Goal: Task Accomplishment & Management: Use online tool/utility

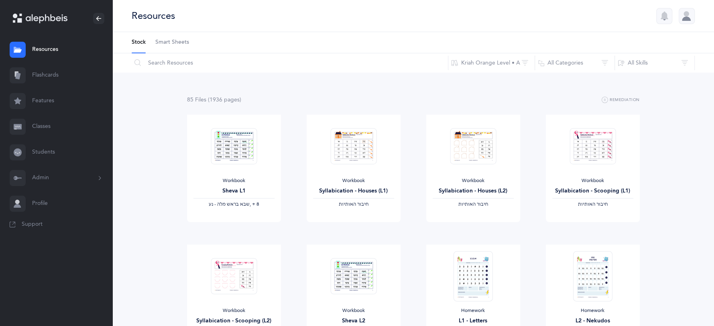
click at [46, 77] on link "Flashcards" at bounding box center [56, 76] width 112 height 26
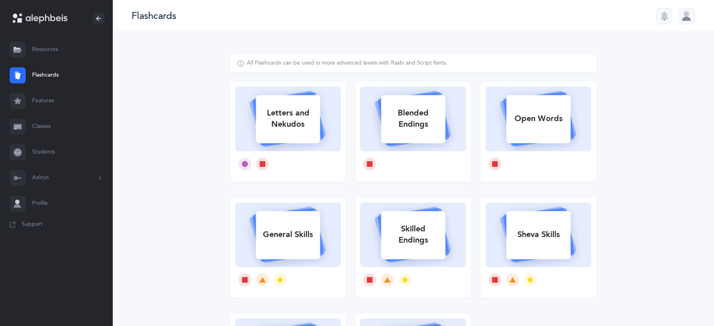
click at [304, 131] on div "Letters and Nekudos" at bounding box center [288, 119] width 64 height 32
select select
select select "single"
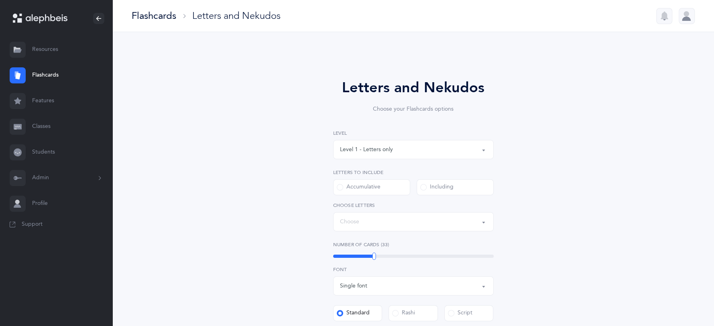
select select "27"
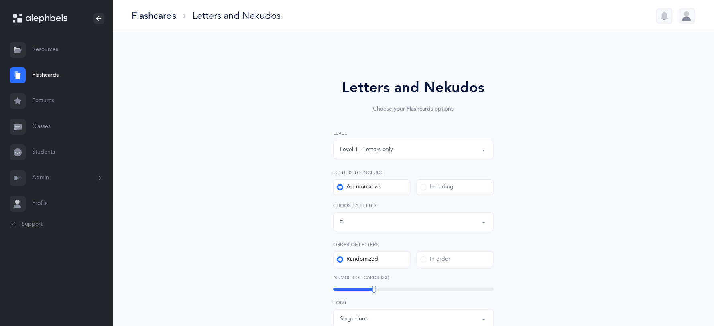
click at [489, 154] on button "Level 1 - Letters only" at bounding box center [413, 149] width 161 height 19
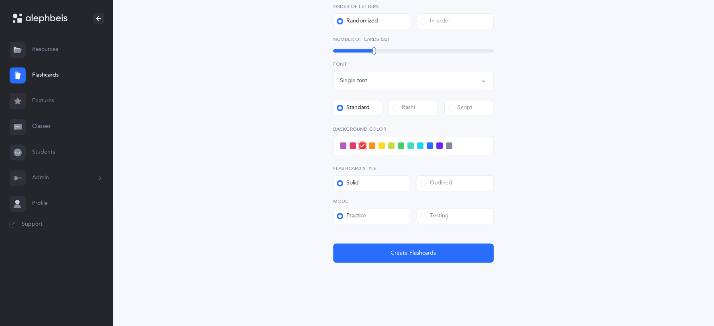
scroll to position [239, 0]
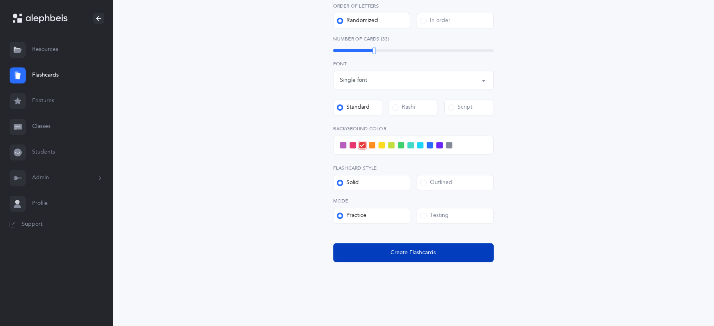
click at [387, 252] on button "Create Flashcards" at bounding box center [413, 252] width 161 height 19
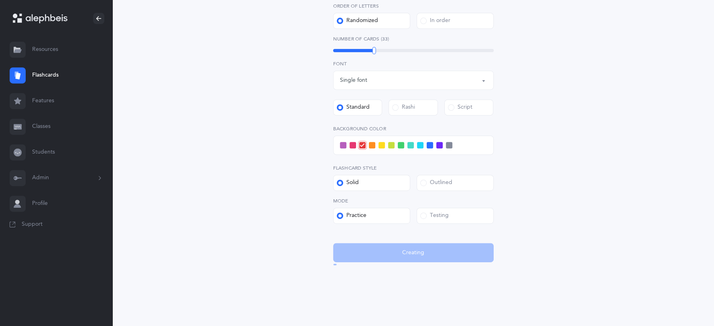
scroll to position [0, 0]
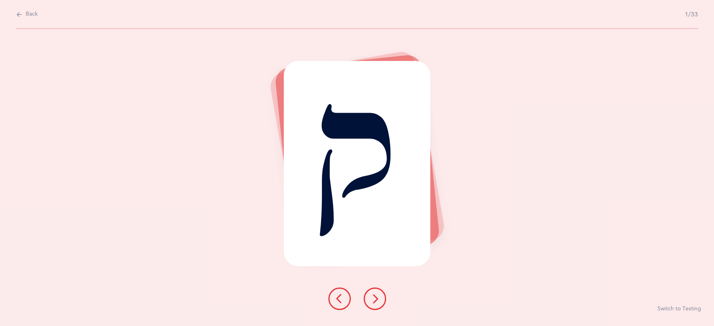
click at [31, 17] on span "Back" at bounding box center [32, 14] width 12 height 8
select select "27"
select select "single"
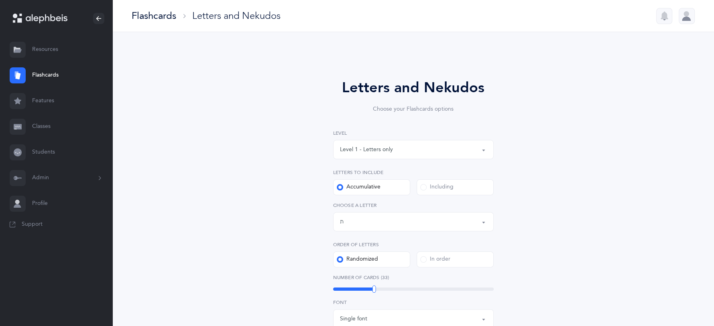
click at [485, 151] on button "Level 1 - Letters only" at bounding box center [413, 149] width 161 height 19
click at [429, 195] on link "Level 2 - Nekudos only" at bounding box center [413, 190] width 147 height 16
select select "2"
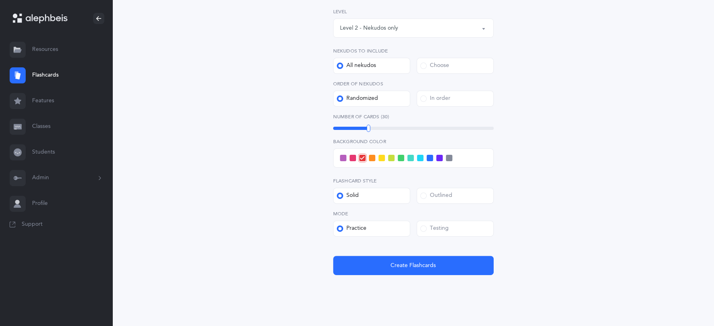
scroll to position [135, 0]
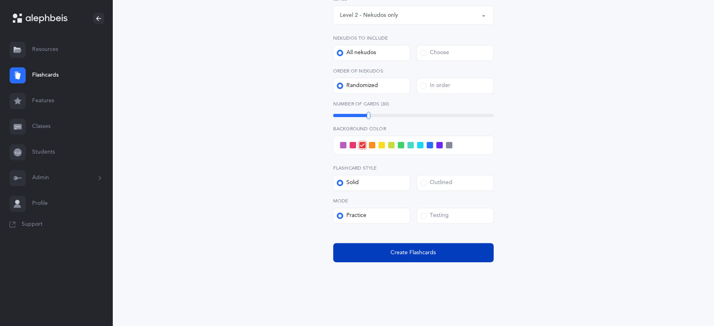
click at [410, 261] on button "Create Flashcards" at bounding box center [413, 252] width 161 height 19
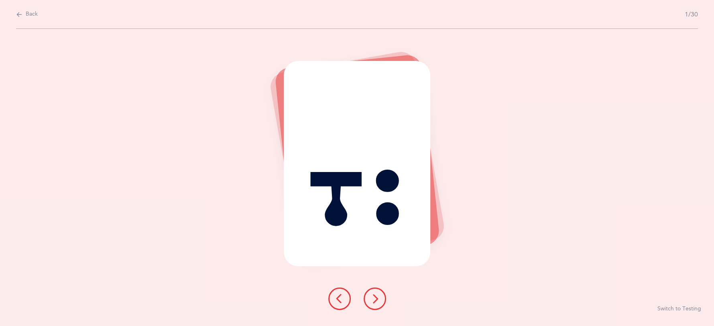
scroll to position [0, 0]
click at [31, 17] on span "Back" at bounding box center [32, 14] width 12 height 8
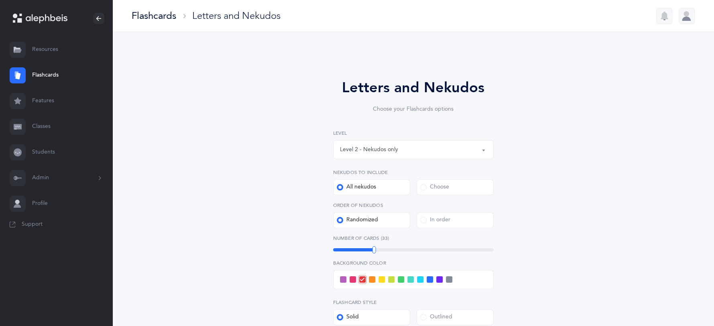
click at [483, 151] on button "Level 2 - Nekudos only" at bounding box center [413, 149] width 161 height 19
click at [459, 163] on ul "Level 1 - Letters only Level 2 - Nekudos only Level 3 - Letters and Nekudos Lev…" at bounding box center [414, 197] width 160 height 77
click at [482, 149] on button "Level 2 - Nekudos only" at bounding box center [413, 149] width 161 height 19
click at [377, 172] on span "Level 1 - Letters only" at bounding box center [372, 173] width 53 height 7
select select "1"
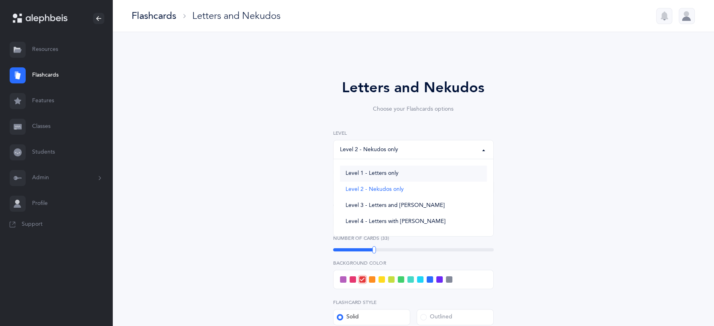
select select "27"
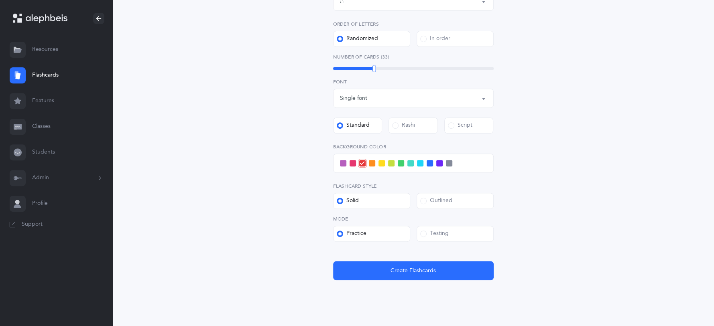
scroll to position [239, 0]
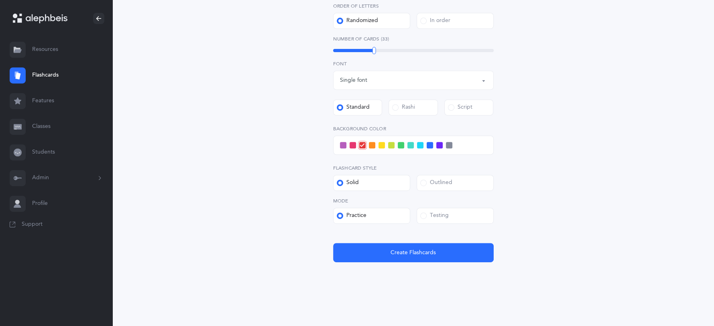
click at [422, 213] on span at bounding box center [423, 216] width 6 height 6
click at [0, 0] on input "Testing" at bounding box center [0, 0] width 0 height 0
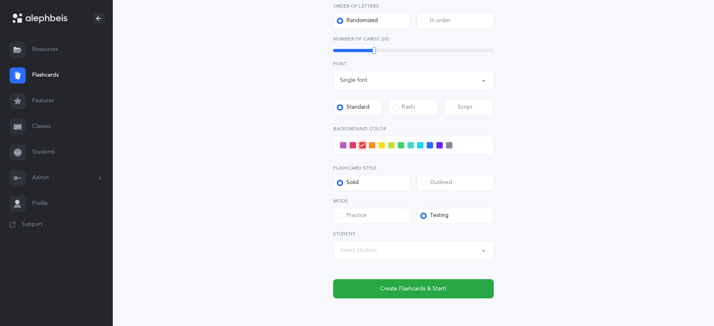
click at [419, 145] on span at bounding box center [420, 145] width 6 height 6
click at [0, 0] on input "checkbox" at bounding box center [0, 0] width 0 height 0
click at [467, 251] on div "Select student" at bounding box center [413, 251] width 147 height 14
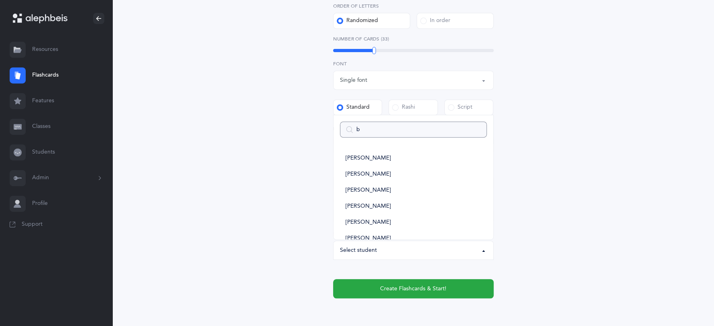
type input "be"
select select
type input "ben"
select select
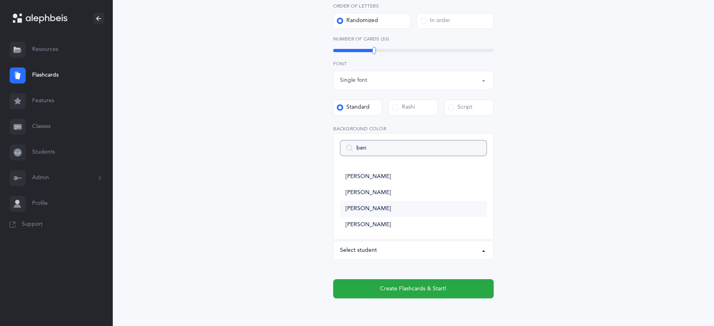
type input "ben"
click at [379, 210] on span "[PERSON_NAME]" at bounding box center [368, 209] width 45 height 7
select select "8594"
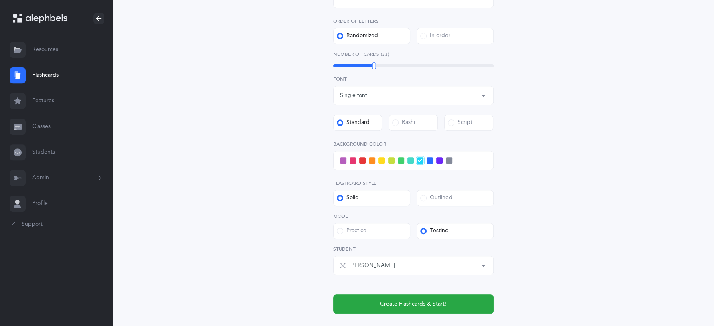
scroll to position [275, 0]
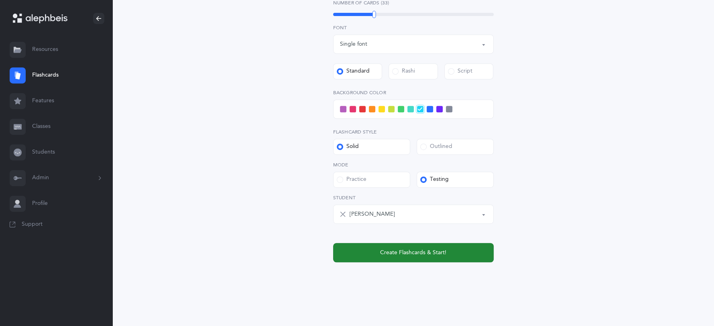
click at [413, 258] on button "Create Flashcards & Start!" at bounding box center [413, 252] width 161 height 19
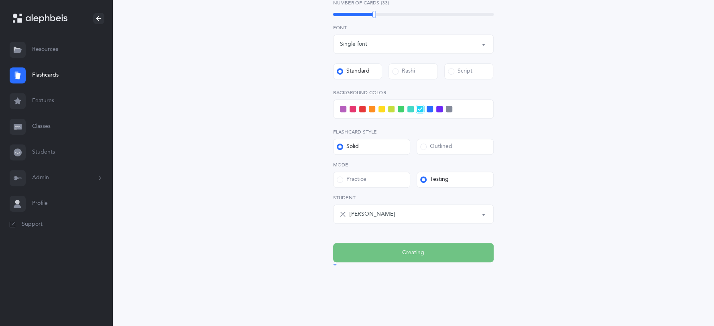
scroll to position [0, 0]
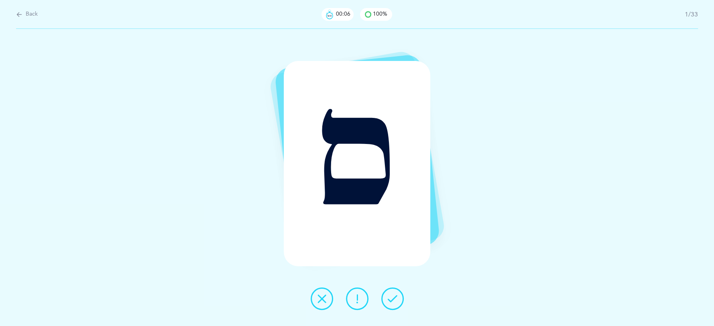
click at [26, 12] on span "Back" at bounding box center [32, 14] width 12 height 8
select select "27"
select select "single"
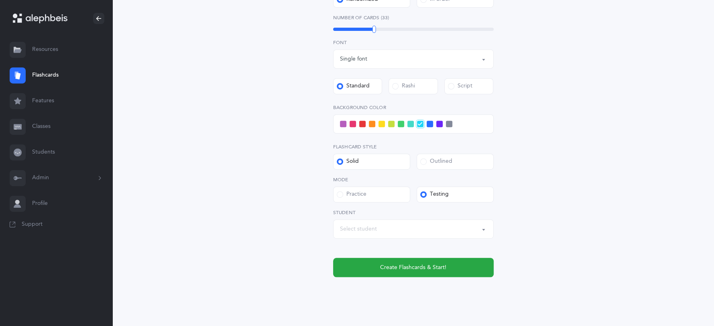
scroll to position [271, 0]
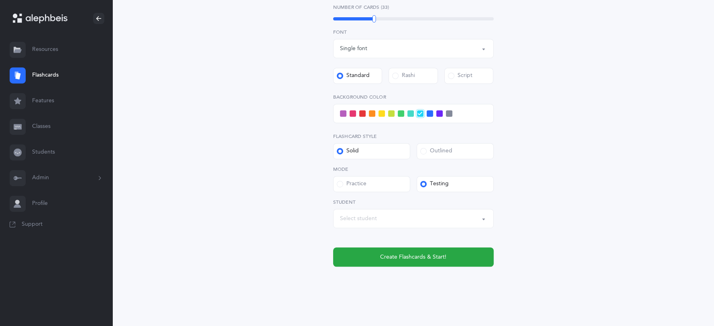
click at [489, 219] on button "Select student" at bounding box center [413, 218] width 161 height 19
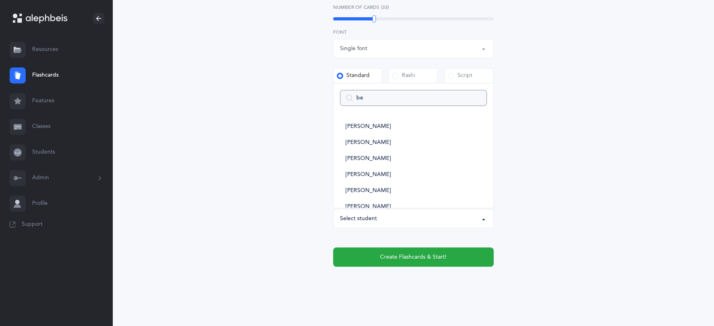
type input "ben"
select select
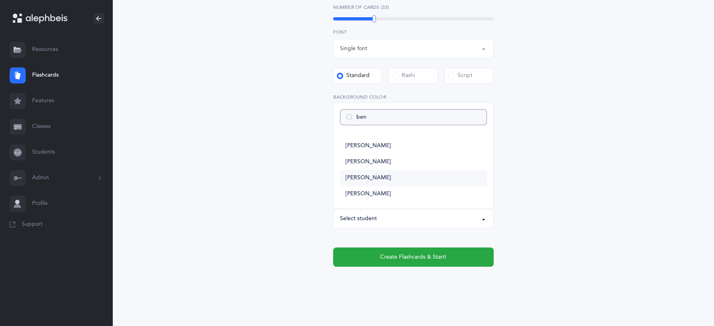
type input "ben"
click at [400, 176] on link "[PERSON_NAME]" at bounding box center [413, 178] width 147 height 16
select select "8594"
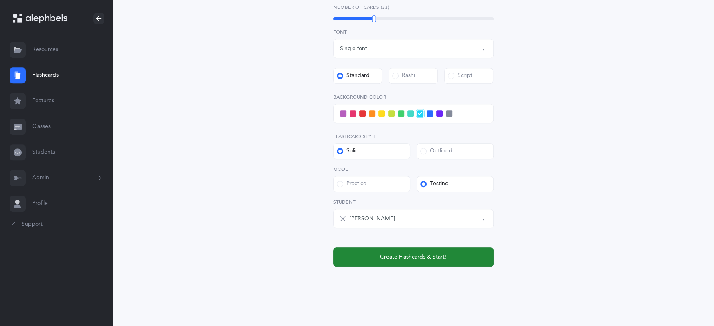
click at [396, 257] on span "Create Flashcards & Start!" at bounding box center [413, 257] width 66 height 8
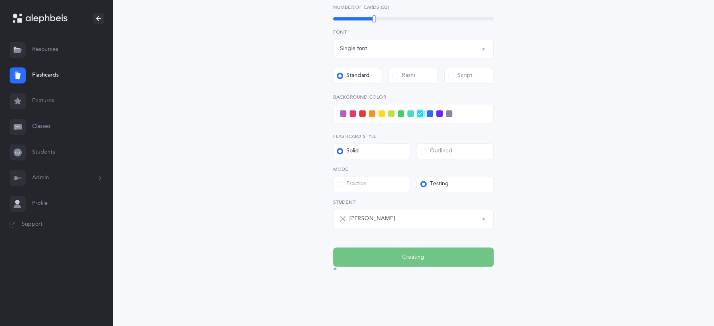
scroll to position [0, 0]
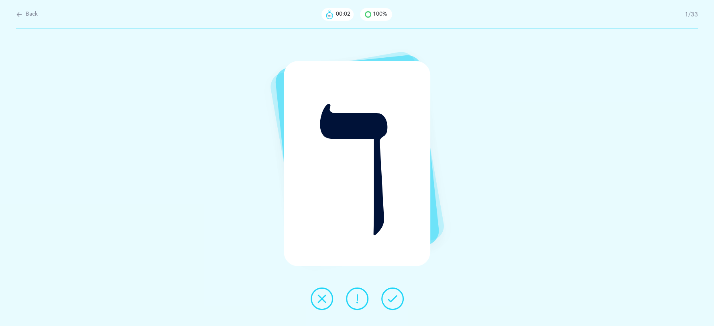
click at [396, 295] on icon at bounding box center [393, 299] width 10 height 10
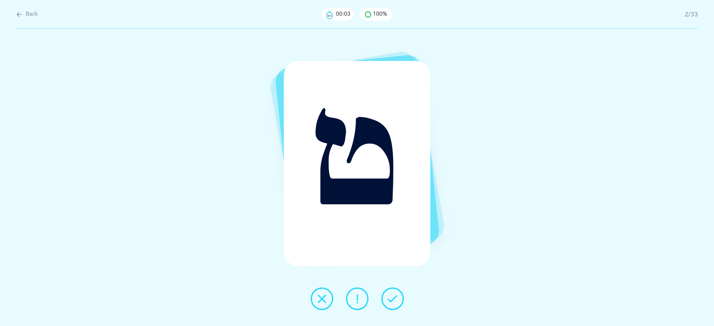
click at [395, 296] on icon at bounding box center [393, 299] width 10 height 10
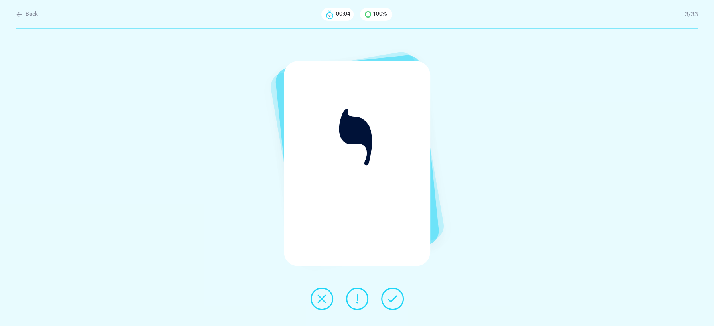
click at [395, 296] on icon at bounding box center [393, 299] width 10 height 10
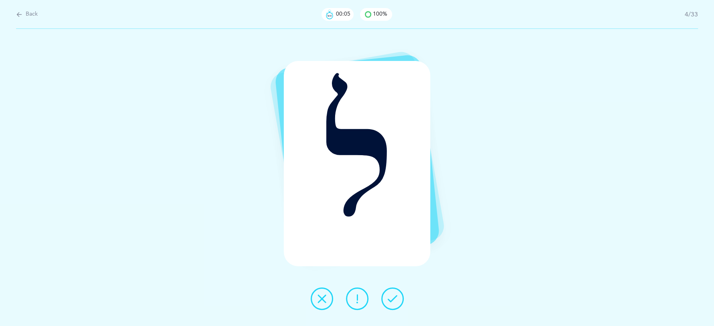
click at [395, 296] on icon at bounding box center [393, 299] width 10 height 10
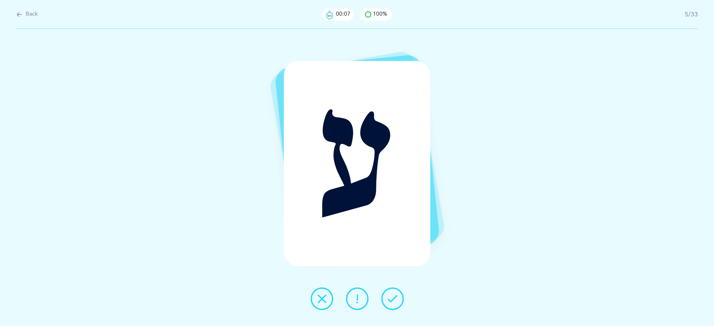
click at [395, 294] on icon at bounding box center [393, 299] width 10 height 10
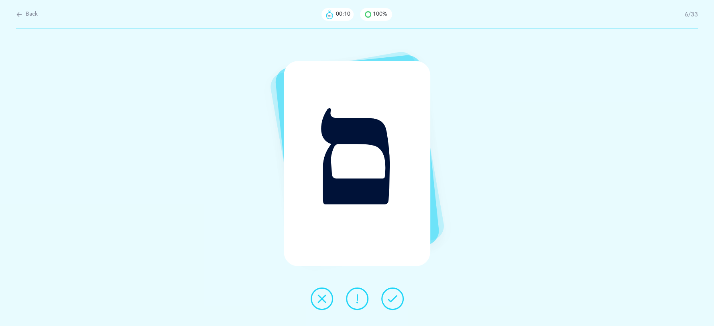
click at [311, 302] on button at bounding box center [322, 299] width 22 height 22
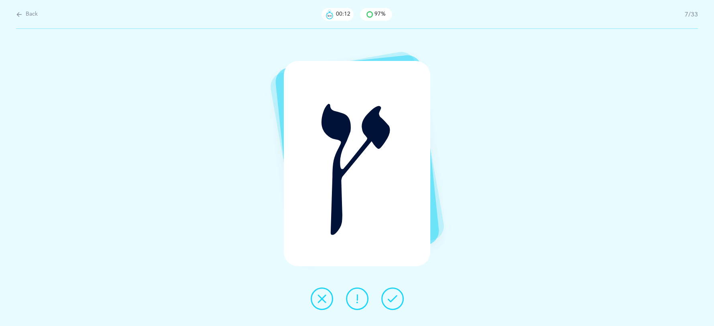
click at [387, 299] on button at bounding box center [392, 299] width 22 height 22
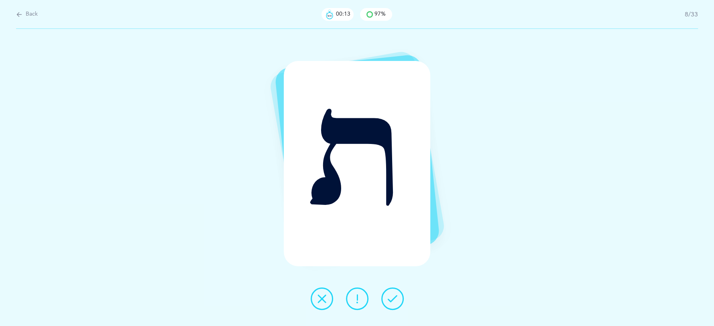
click at [388, 300] on icon at bounding box center [393, 299] width 10 height 10
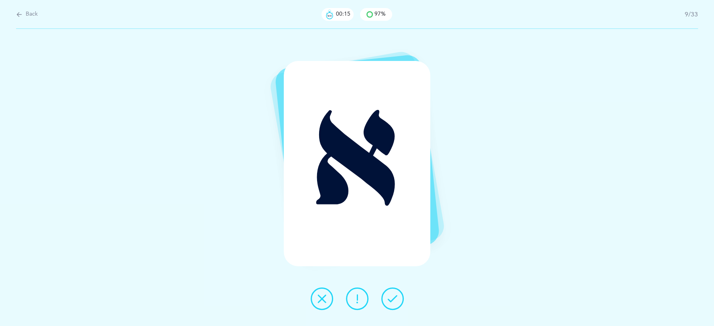
click at [388, 300] on icon at bounding box center [393, 299] width 10 height 10
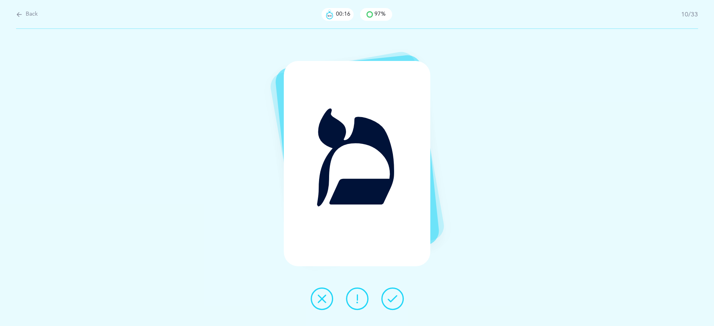
click at [389, 301] on icon at bounding box center [393, 299] width 10 height 10
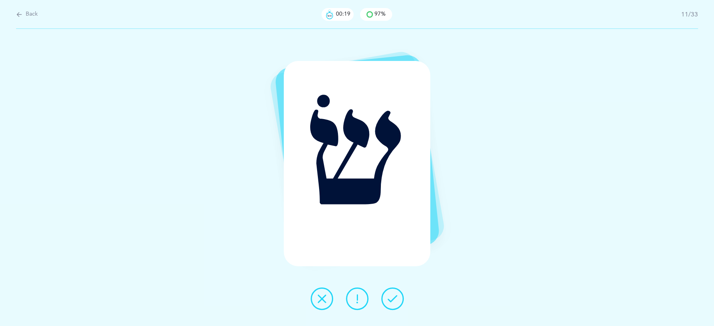
click at [357, 296] on icon at bounding box center [358, 299] width 10 height 10
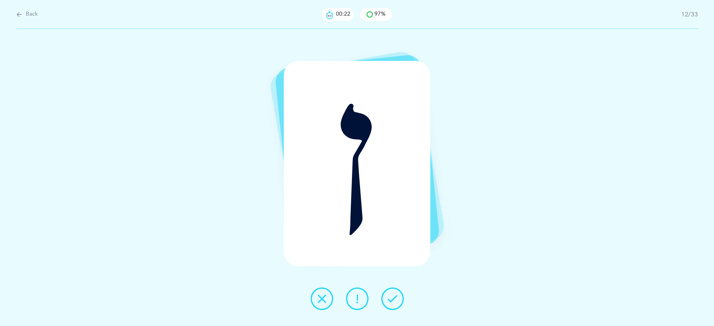
click at [391, 298] on icon at bounding box center [393, 299] width 10 height 10
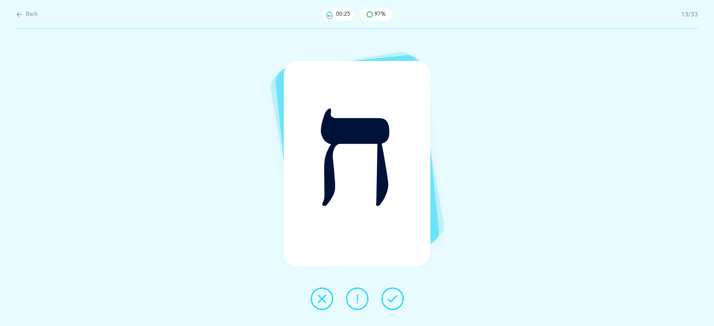
click at [393, 298] on icon at bounding box center [393, 299] width 10 height 10
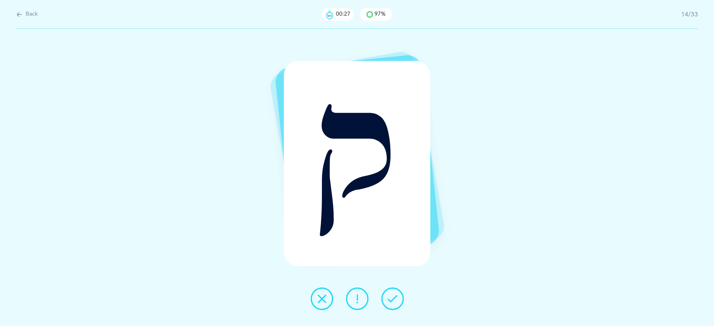
click at [393, 298] on icon at bounding box center [393, 299] width 10 height 10
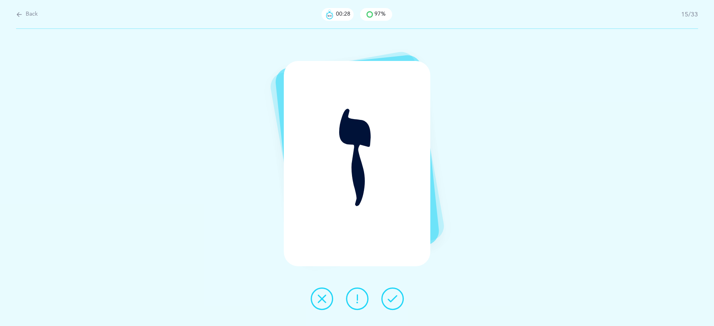
click at [393, 298] on icon at bounding box center [393, 299] width 10 height 10
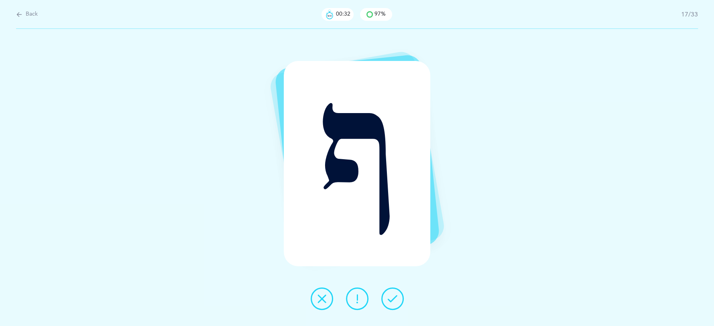
click at [393, 298] on icon at bounding box center [393, 299] width 10 height 10
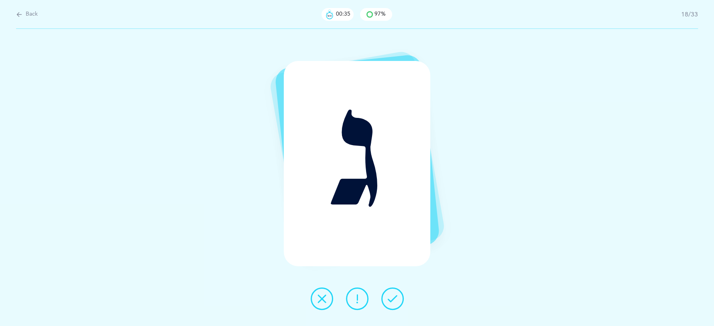
click at [393, 298] on icon at bounding box center [393, 299] width 10 height 10
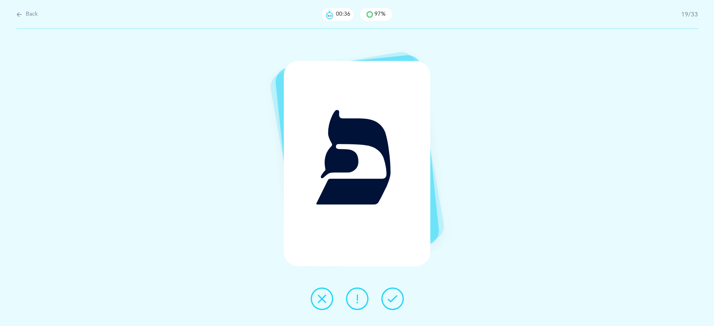
click at [394, 304] on icon at bounding box center [393, 299] width 10 height 10
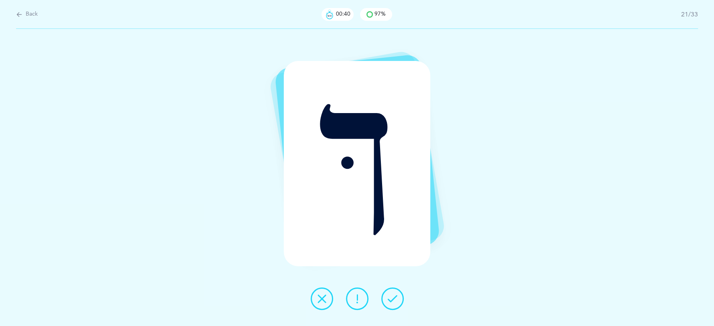
click at [394, 304] on icon at bounding box center [393, 299] width 10 height 10
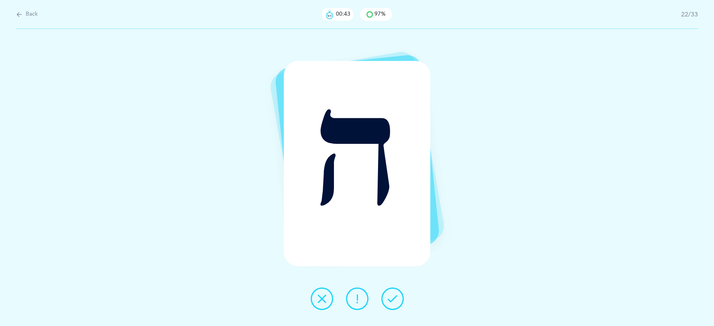
click at [395, 304] on button at bounding box center [392, 299] width 22 height 22
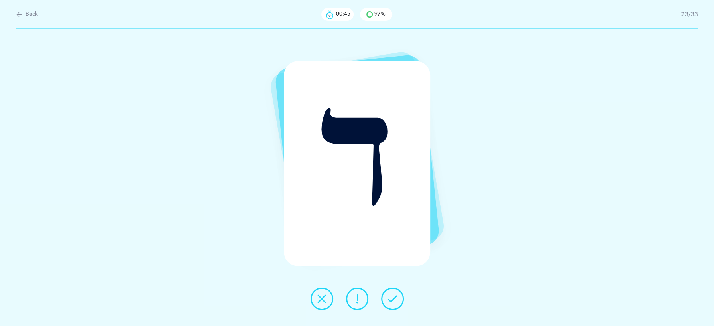
click at [395, 304] on button at bounding box center [392, 299] width 22 height 22
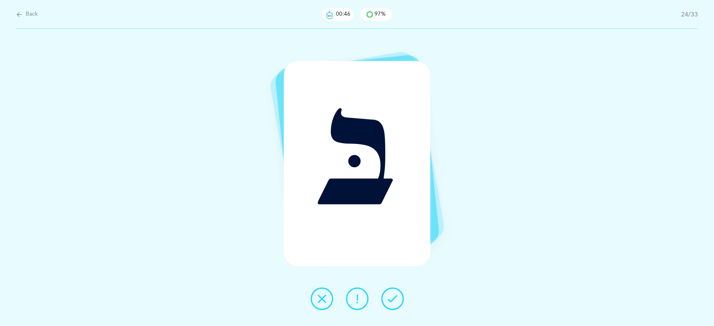
click at [395, 304] on button at bounding box center [392, 299] width 22 height 22
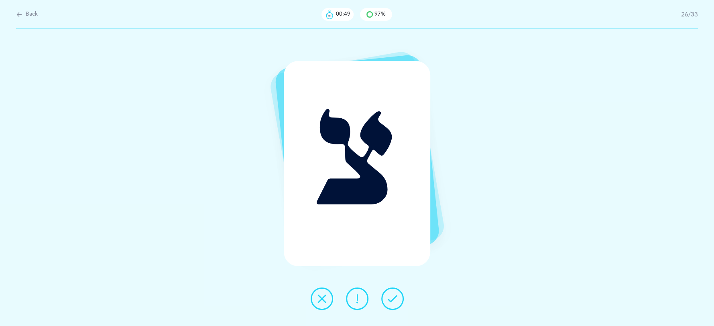
click at [395, 304] on button at bounding box center [392, 299] width 22 height 22
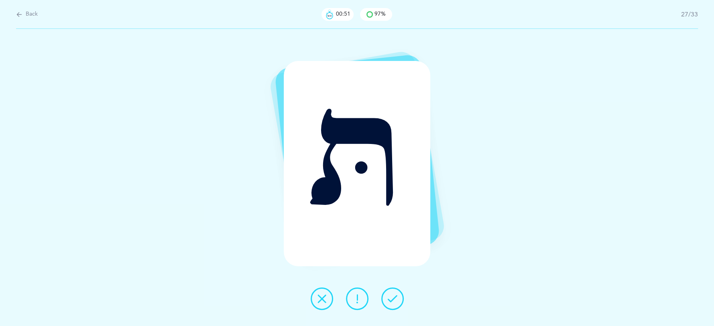
click at [395, 304] on button at bounding box center [392, 299] width 22 height 22
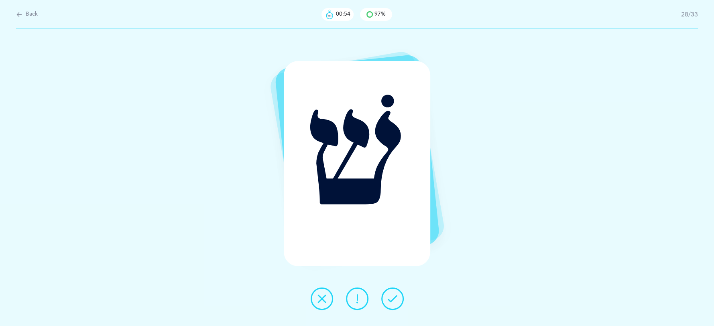
click at [323, 299] on icon at bounding box center [322, 299] width 10 height 10
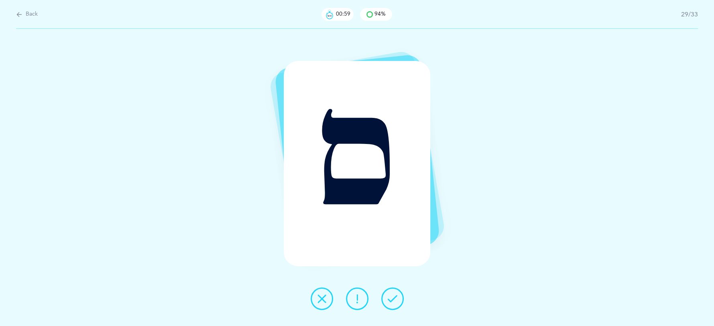
click at [323, 296] on icon at bounding box center [322, 299] width 10 height 10
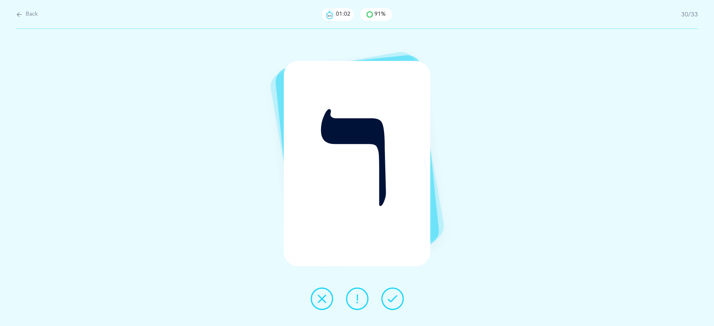
click at [399, 302] on button at bounding box center [392, 299] width 22 height 22
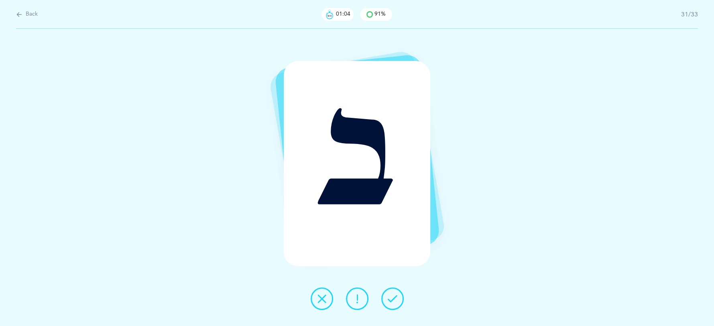
click at [320, 308] on button at bounding box center [322, 299] width 22 height 22
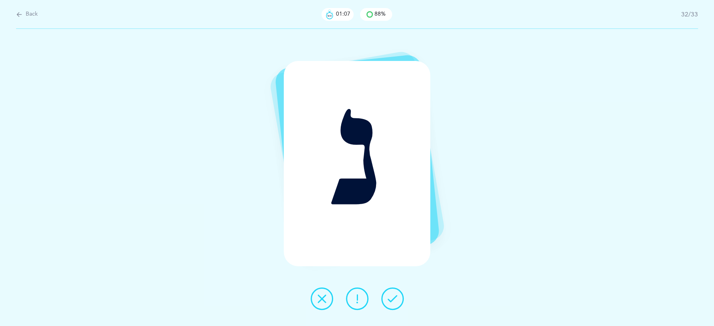
click at [398, 304] on button at bounding box center [392, 299] width 22 height 22
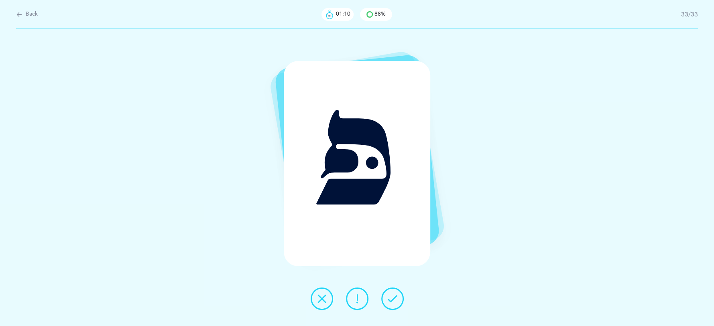
click at [317, 295] on icon at bounding box center [322, 299] width 10 height 10
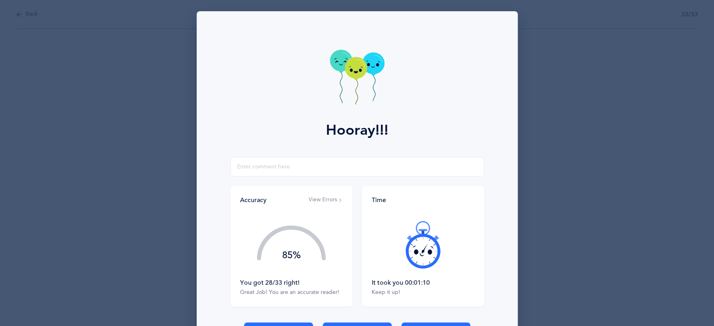
click at [328, 306] on div "Accuracy View Errors 85% You got 28/33 right! Great Job! You are an accurate re…" at bounding box center [291, 246] width 122 height 120
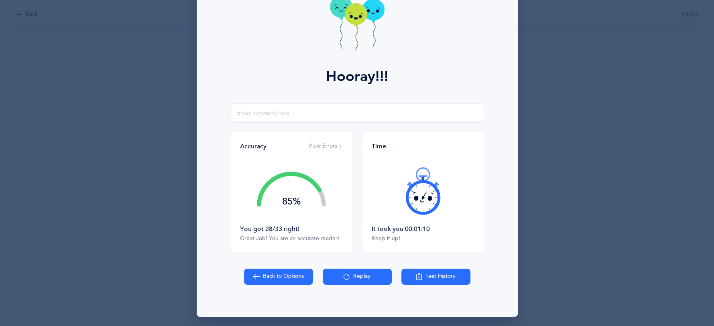
scroll to position [55, 0]
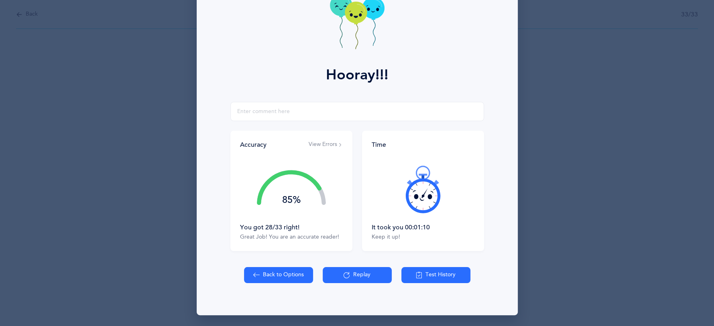
click at [319, 144] on button "View Errors" at bounding box center [326, 145] width 34 height 8
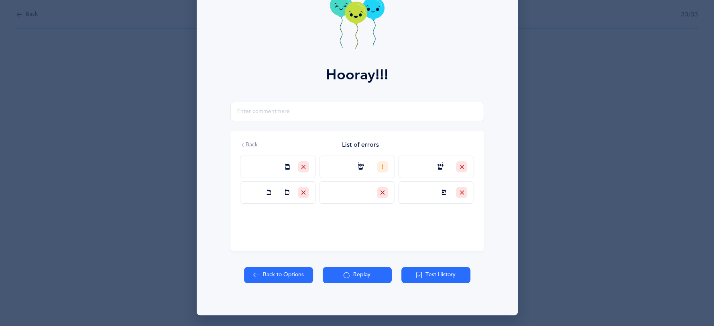
click at [266, 281] on button "Back to Options" at bounding box center [278, 275] width 69 height 16
select select "27"
select select "single"
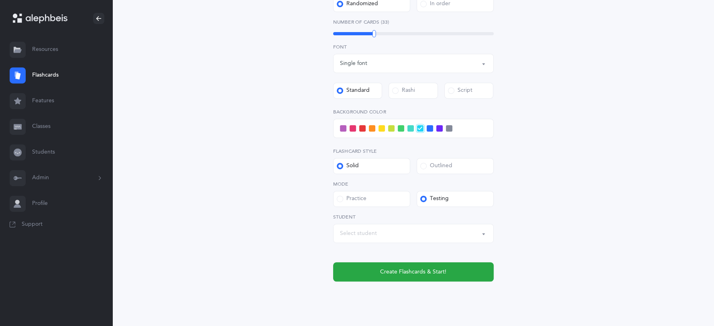
scroll to position [275, 0]
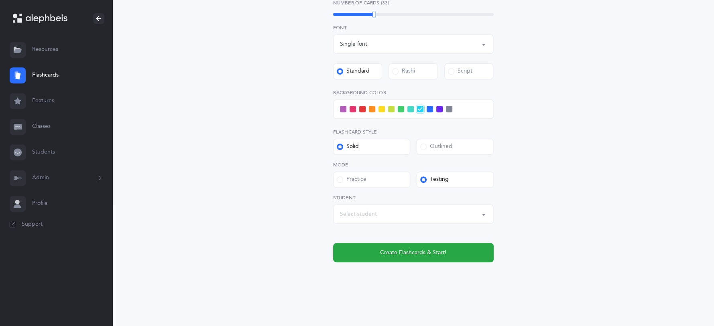
click at [480, 214] on div "Select student" at bounding box center [413, 215] width 147 height 14
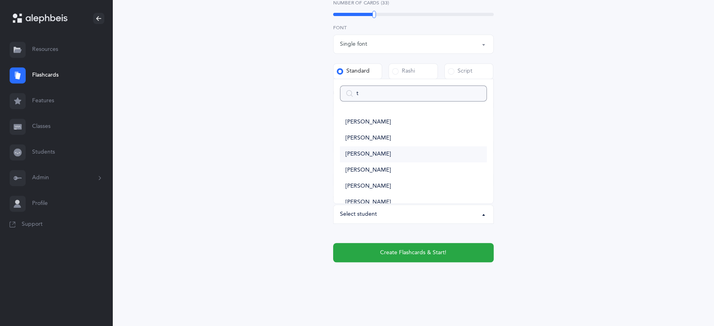
type input "ta"
select select
type input "tal"
select select
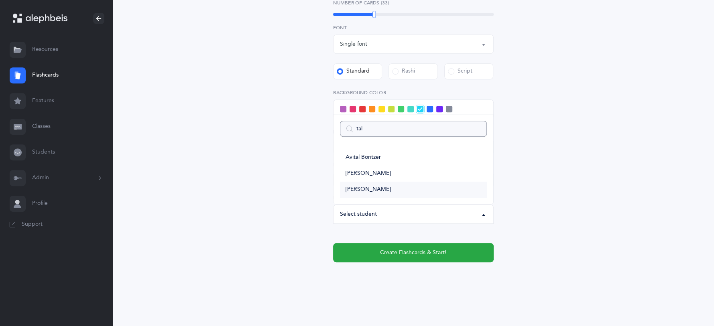
type input "tal"
click at [375, 193] on link "[PERSON_NAME]" at bounding box center [413, 190] width 147 height 16
select select "9216"
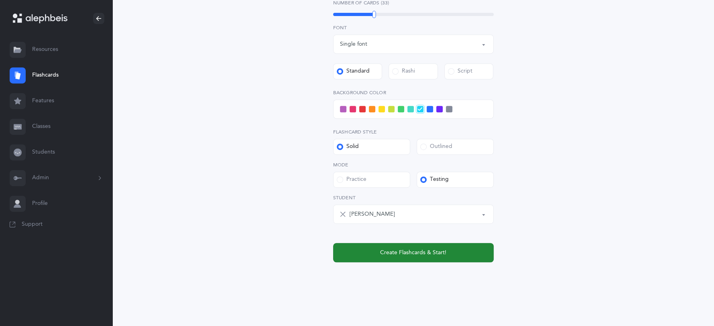
click at [402, 250] on span "Create Flashcards & Start!" at bounding box center [413, 253] width 66 height 8
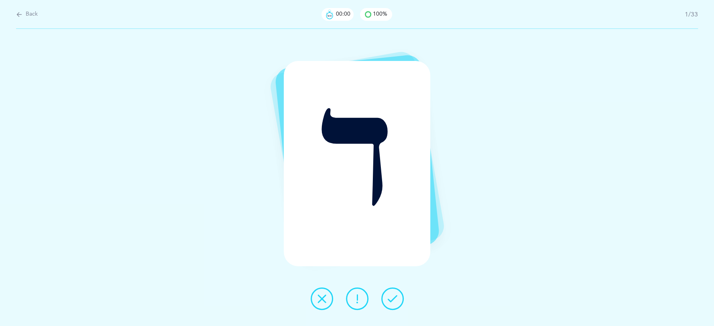
scroll to position [0, 0]
click at [393, 292] on button at bounding box center [392, 299] width 22 height 22
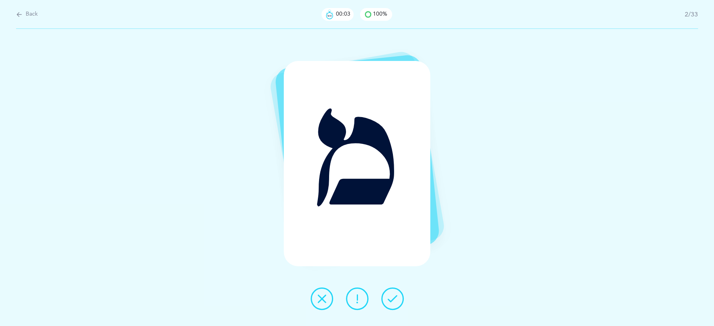
click at [393, 293] on button at bounding box center [392, 299] width 22 height 22
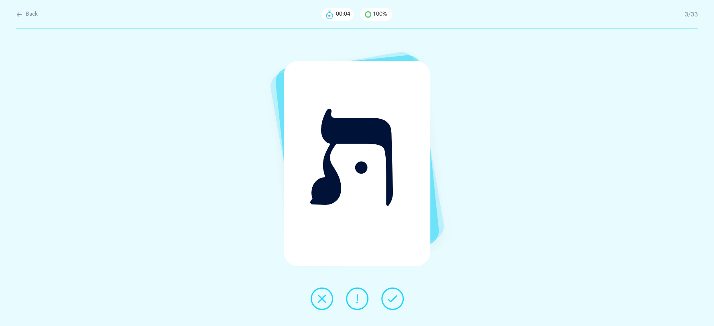
click at [393, 293] on button at bounding box center [392, 299] width 22 height 22
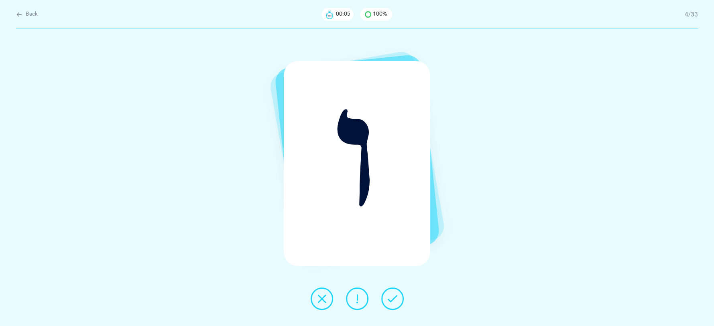
click at [391, 296] on icon at bounding box center [393, 299] width 10 height 10
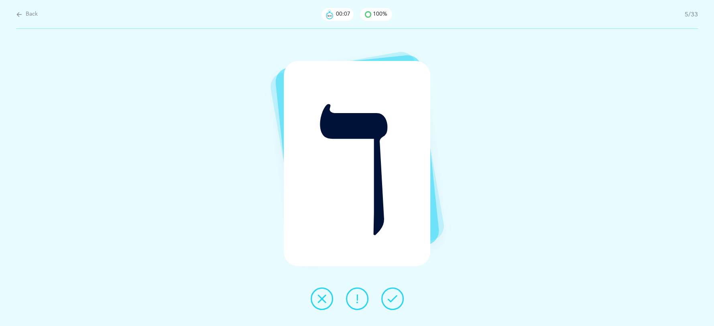
click at [391, 296] on icon at bounding box center [393, 299] width 10 height 10
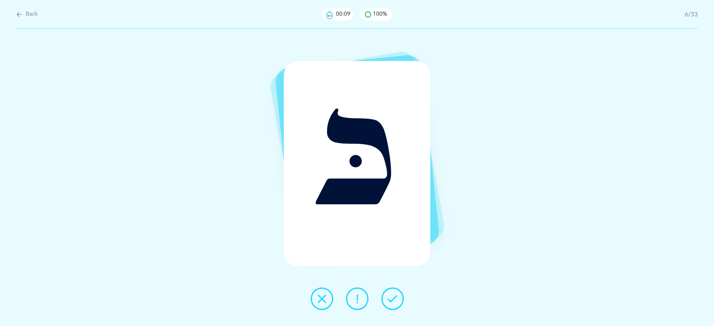
click at [391, 296] on icon at bounding box center [393, 299] width 10 height 10
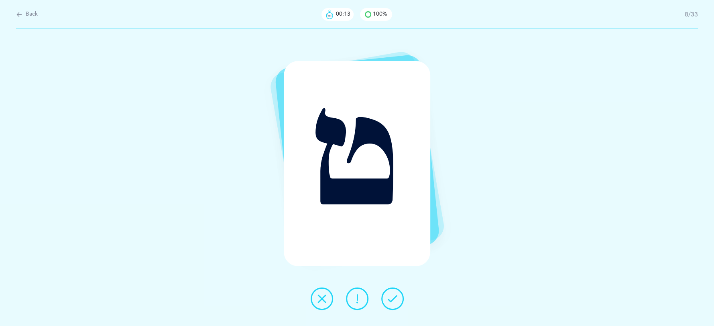
click at [391, 296] on icon at bounding box center [393, 299] width 10 height 10
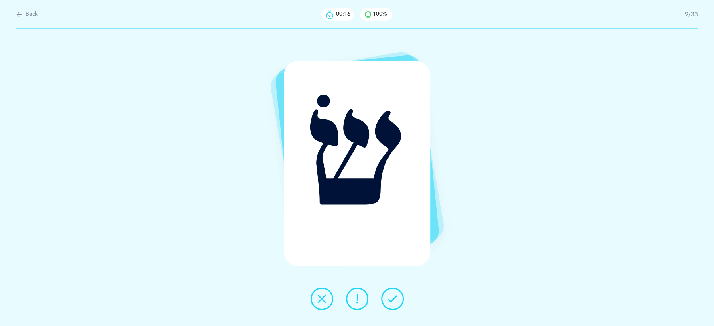
click at [390, 292] on button at bounding box center [392, 299] width 22 height 22
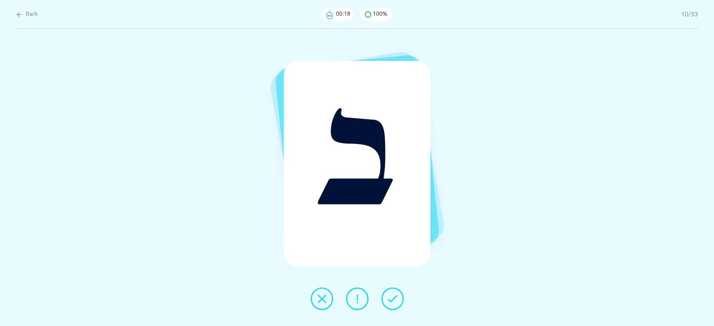
click at [390, 292] on button at bounding box center [392, 299] width 22 height 22
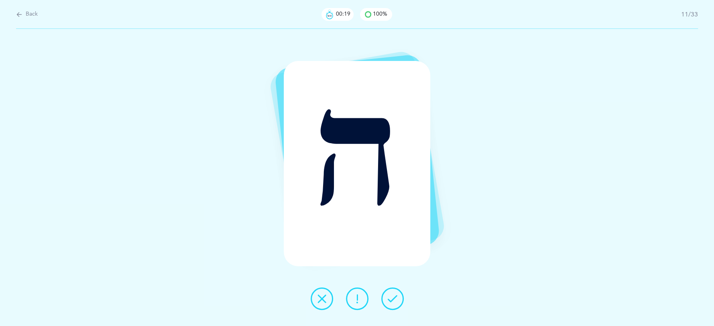
click at [390, 292] on button at bounding box center [392, 299] width 22 height 22
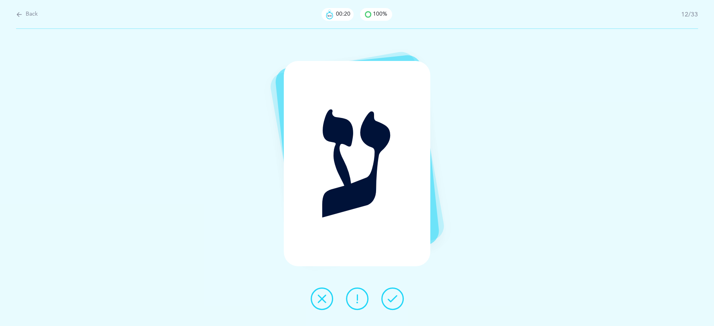
click at [390, 292] on button at bounding box center [392, 299] width 22 height 22
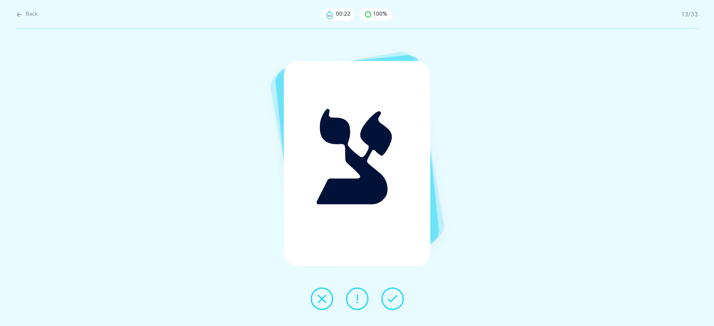
click at [390, 292] on button at bounding box center [392, 299] width 22 height 22
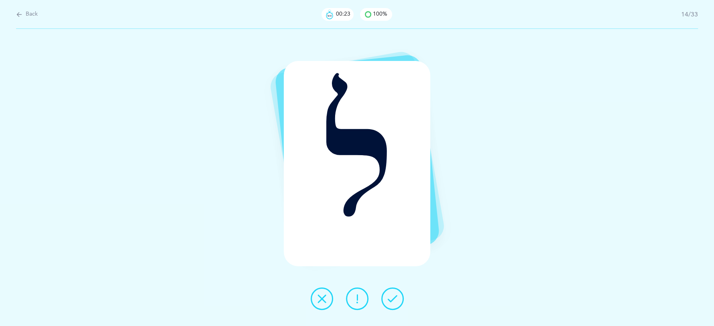
click at [390, 292] on button at bounding box center [392, 299] width 22 height 22
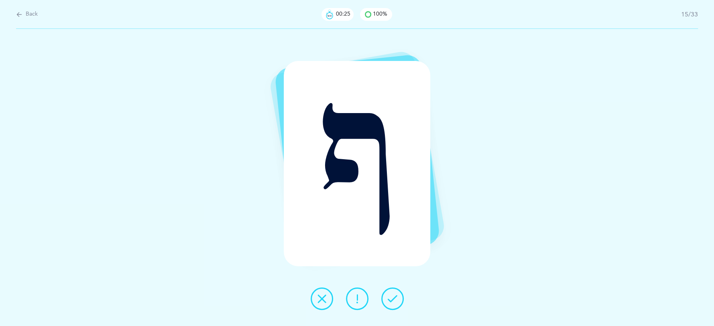
click at [390, 292] on button at bounding box center [392, 299] width 22 height 22
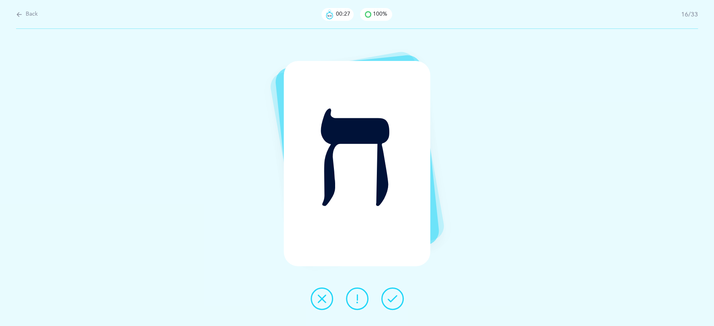
click at [390, 292] on button at bounding box center [392, 299] width 22 height 22
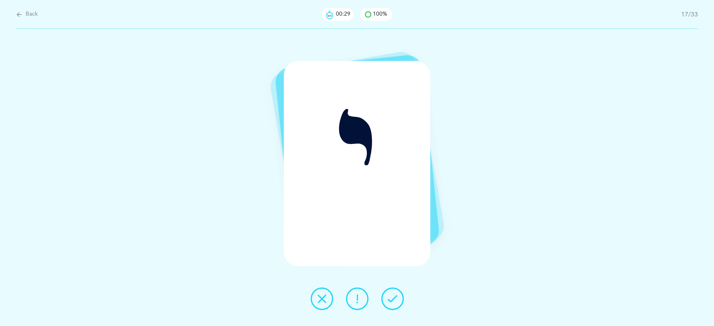
click at [391, 292] on button at bounding box center [392, 299] width 22 height 22
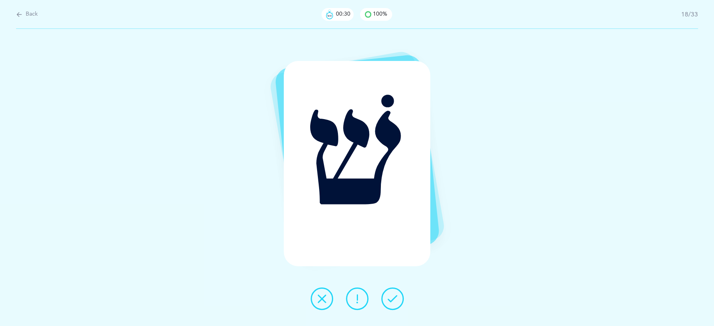
click at [391, 292] on button at bounding box center [392, 299] width 22 height 22
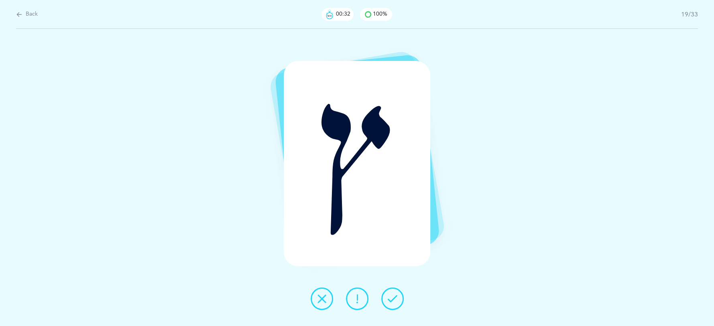
click at [391, 292] on button at bounding box center [392, 299] width 22 height 22
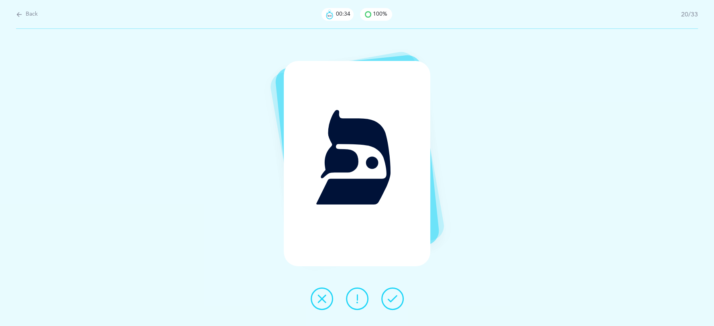
click at [391, 292] on button at bounding box center [392, 299] width 22 height 22
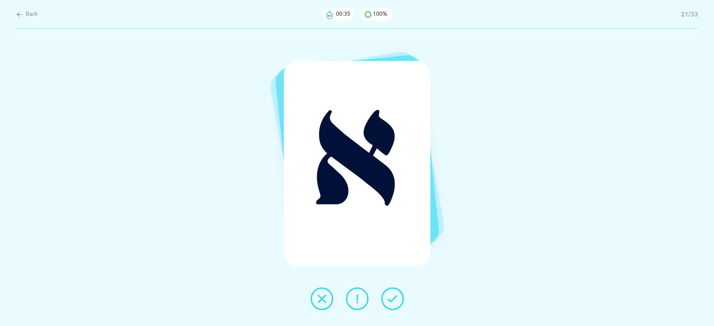
click at [391, 292] on button at bounding box center [392, 299] width 22 height 22
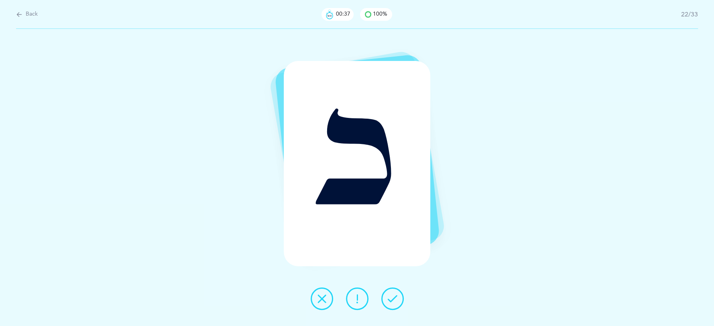
click at [391, 292] on button at bounding box center [392, 299] width 22 height 22
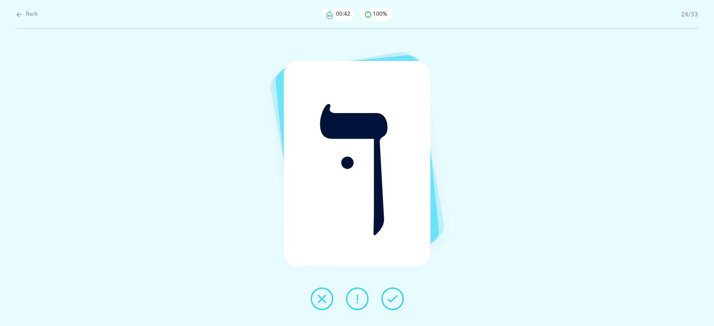
click at [389, 291] on button at bounding box center [392, 299] width 22 height 22
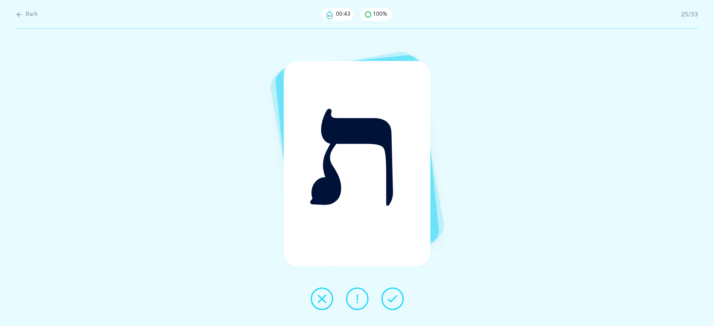
click at [389, 291] on button at bounding box center [392, 299] width 22 height 22
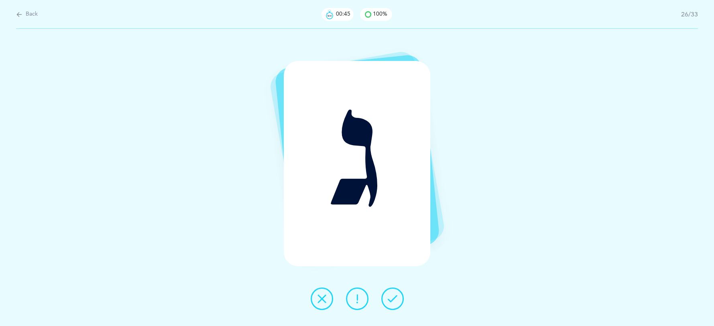
click at [389, 291] on button at bounding box center [392, 299] width 22 height 22
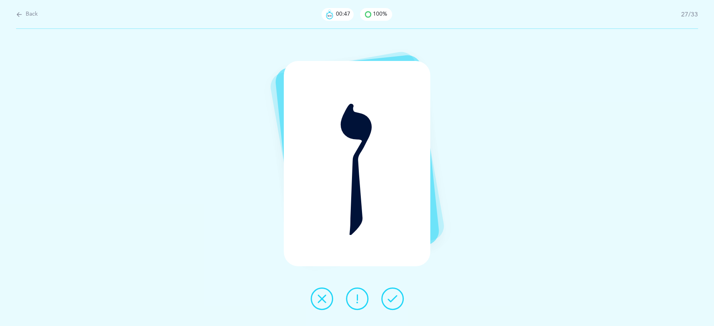
click at [389, 291] on button at bounding box center [392, 299] width 22 height 22
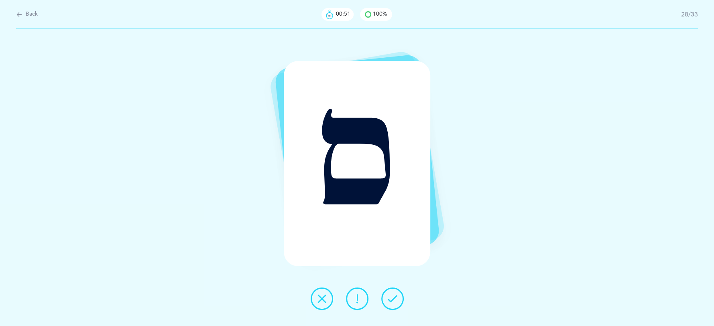
click at [389, 291] on button at bounding box center [392, 299] width 22 height 22
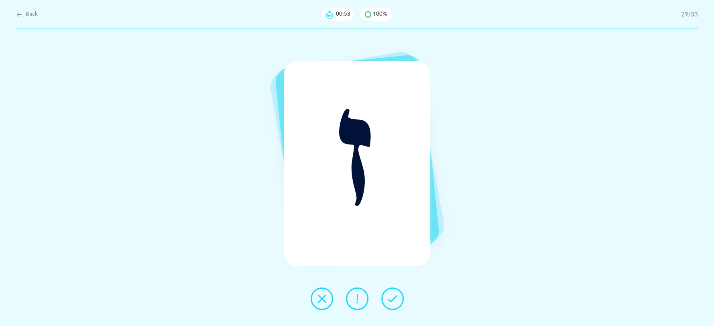
click at [389, 291] on button at bounding box center [392, 299] width 22 height 22
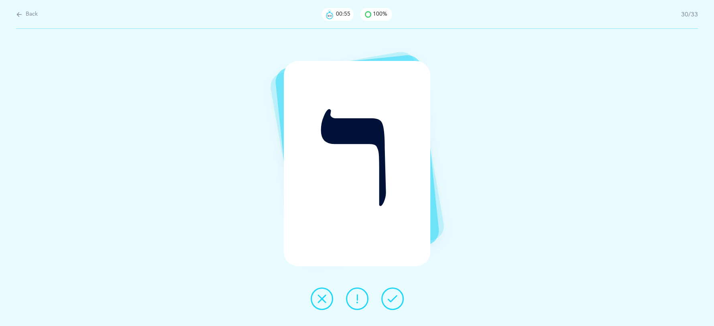
click at [389, 291] on button at bounding box center [392, 299] width 22 height 22
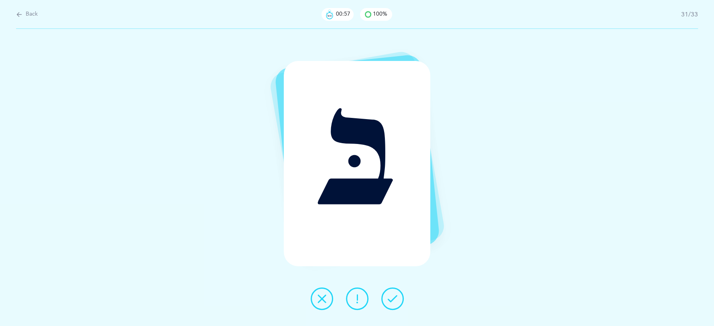
click at [389, 291] on button at bounding box center [392, 299] width 22 height 22
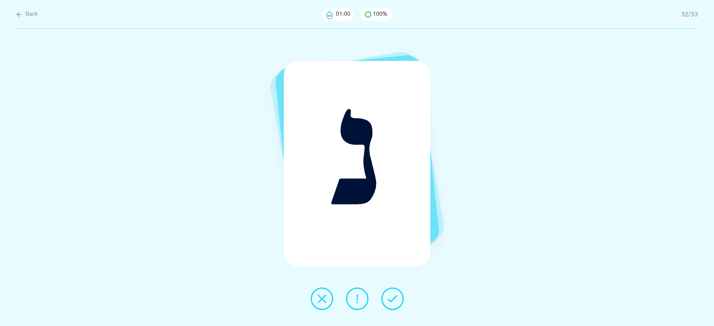
click at [389, 290] on button at bounding box center [392, 299] width 22 height 22
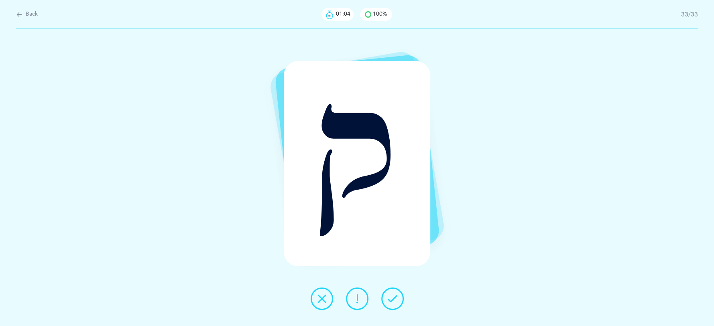
click at [393, 300] on icon at bounding box center [393, 299] width 10 height 10
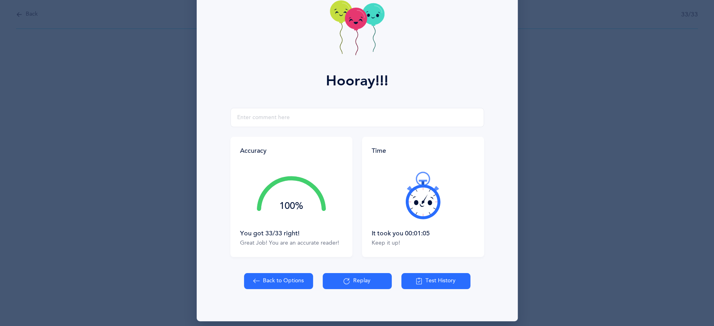
scroll to position [55, 0]
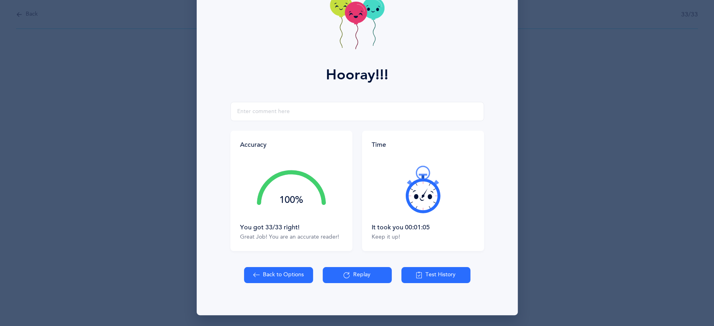
click at [439, 274] on button "Test History" at bounding box center [436, 275] width 69 height 16
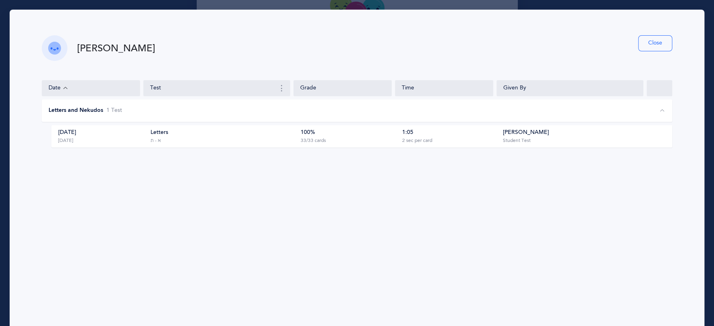
click at [664, 41] on button "Close" at bounding box center [655, 43] width 34 height 16
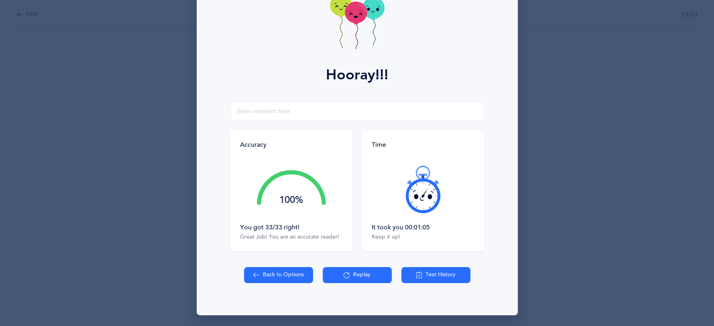
click at [265, 281] on button "Back to Options" at bounding box center [278, 275] width 69 height 16
select select "27"
select select "single"
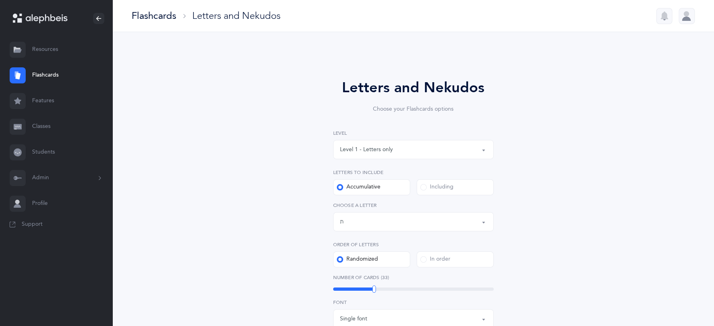
click at [481, 150] on button "Level 1 - Letters only" at bounding box center [413, 149] width 161 height 19
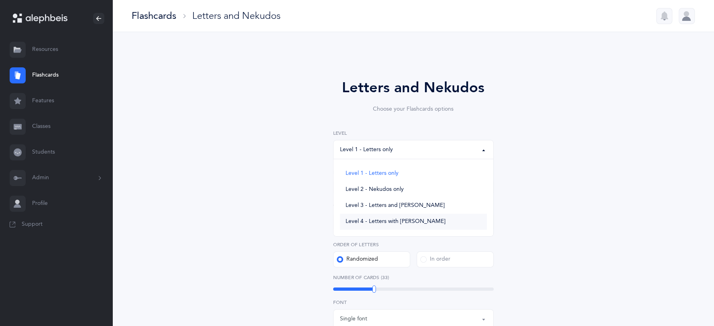
click at [438, 225] on link "Level 4 - Letters with [PERSON_NAME]" at bounding box center [413, 222] width 147 height 16
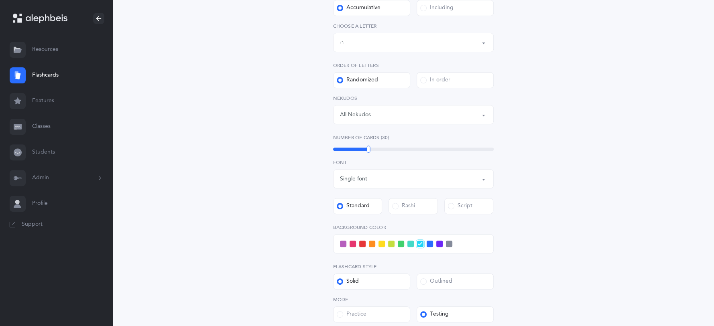
scroll to position [92, 0]
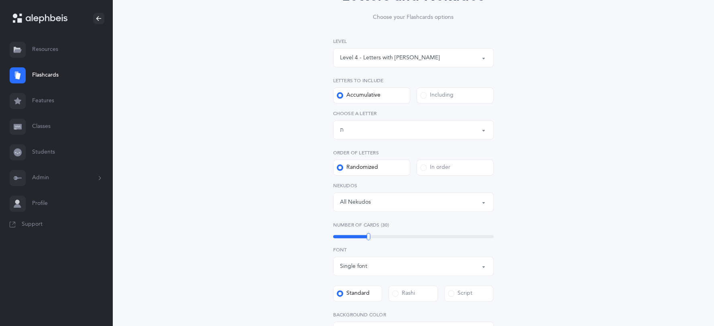
click at [487, 56] on button "Level 4 - Letters with [PERSON_NAME]" at bounding box center [413, 57] width 161 height 19
click at [399, 77] on link "Level 1 - Letters only" at bounding box center [413, 82] width 147 height 16
select select "1"
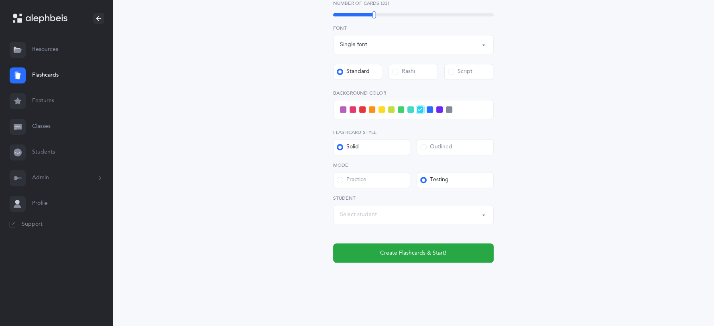
scroll to position [275, 0]
click at [480, 212] on button "Select student" at bounding box center [413, 214] width 161 height 19
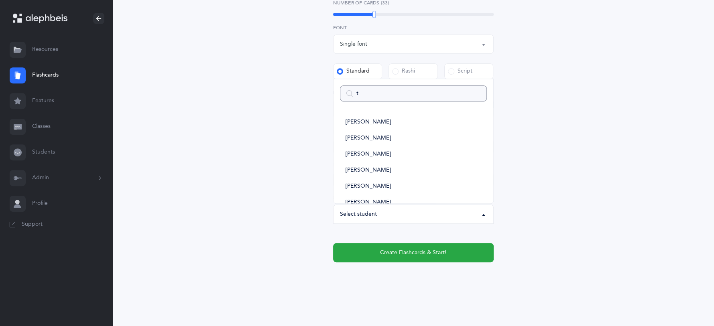
type input "te"
select select
type input "te"
click at [382, 148] on link "[PERSON_NAME]" at bounding box center [413, 155] width 147 height 16
select select "9292"
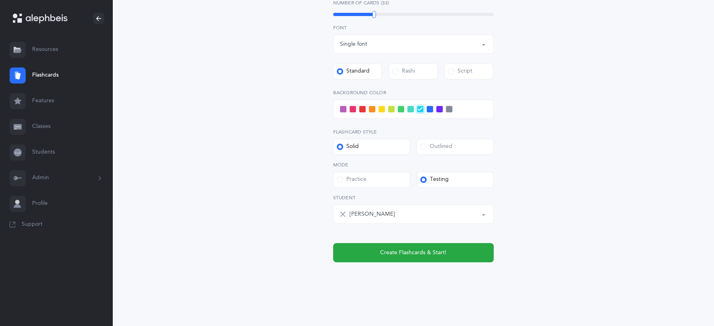
click at [351, 108] on span at bounding box center [353, 109] width 6 height 6
click at [0, 0] on input "checkbox" at bounding box center [0, 0] width 0 height 0
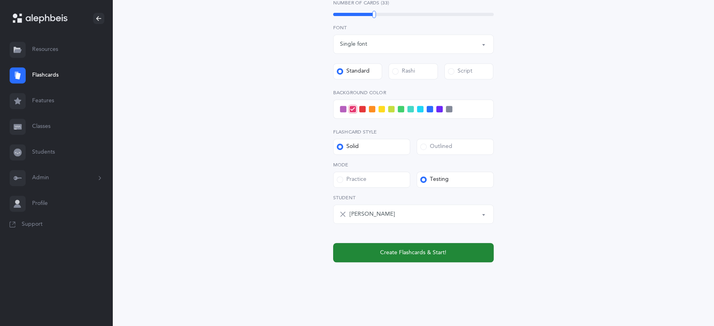
click at [414, 253] on span "Create Flashcards & Start!" at bounding box center [413, 253] width 66 height 8
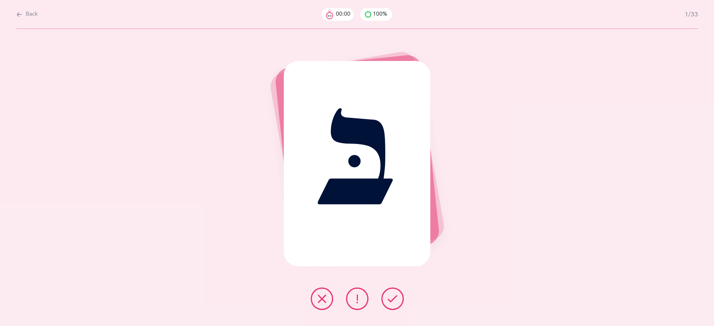
scroll to position [0, 0]
click at [398, 300] on button at bounding box center [392, 299] width 22 height 22
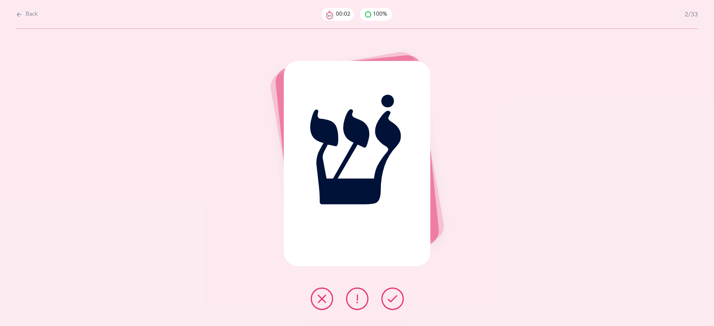
click at [398, 300] on button at bounding box center [392, 299] width 22 height 22
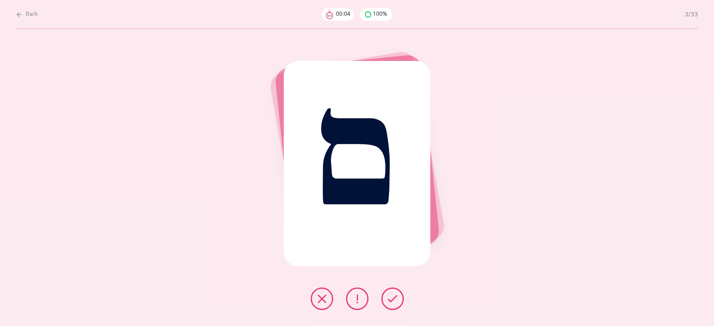
click at [398, 300] on button at bounding box center [392, 299] width 22 height 22
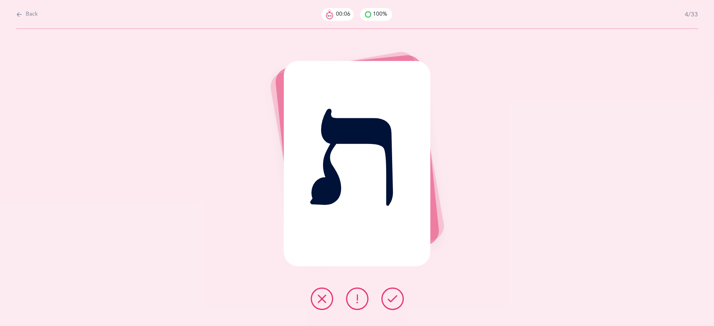
click at [398, 300] on button at bounding box center [392, 299] width 22 height 22
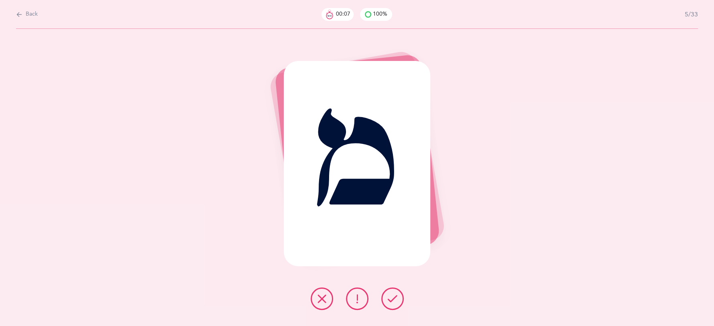
click at [398, 300] on button at bounding box center [392, 299] width 22 height 22
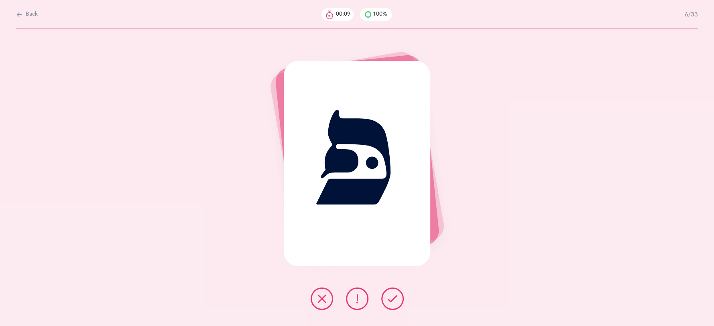
click at [398, 300] on button at bounding box center [392, 299] width 22 height 22
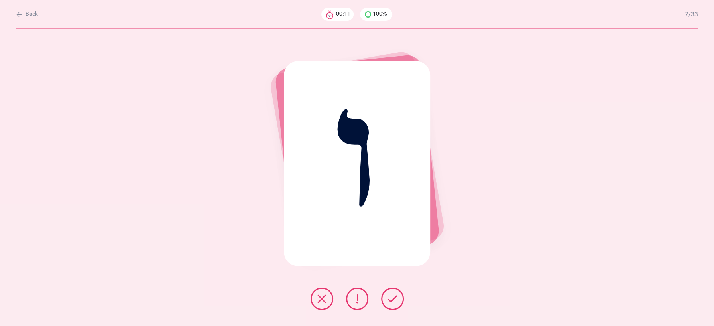
click at [398, 300] on button at bounding box center [392, 299] width 22 height 22
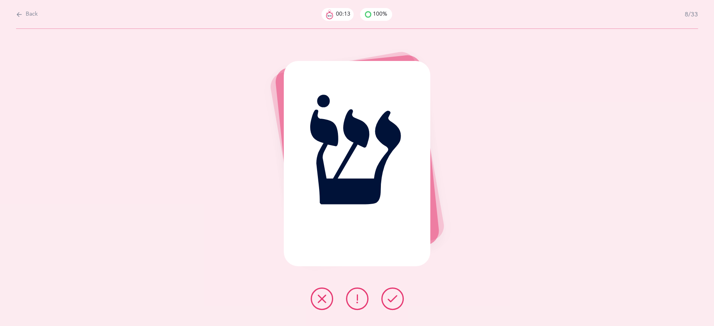
click at [398, 300] on button at bounding box center [392, 299] width 22 height 22
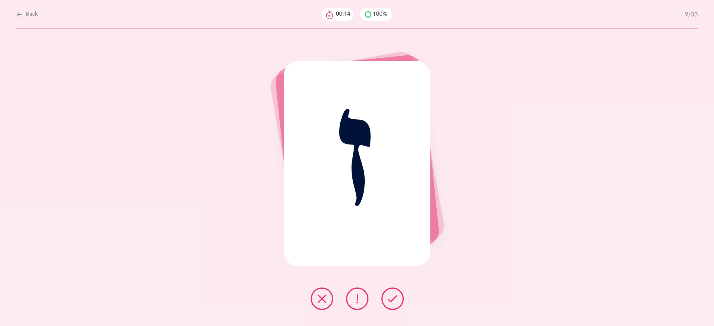
click at [398, 300] on button at bounding box center [392, 299] width 22 height 22
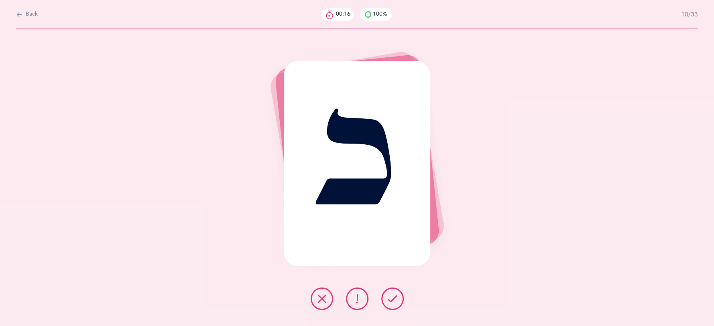
click at [398, 300] on button at bounding box center [392, 299] width 22 height 22
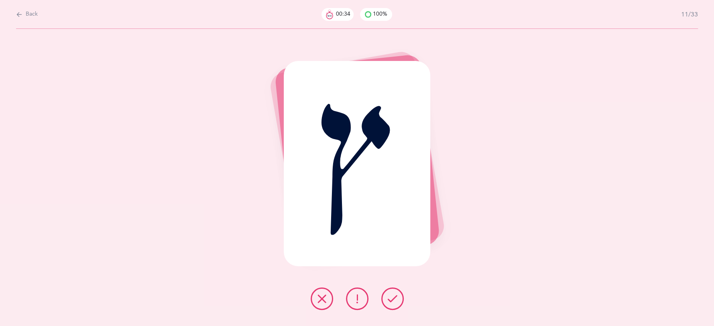
click at [324, 297] on icon at bounding box center [322, 299] width 10 height 10
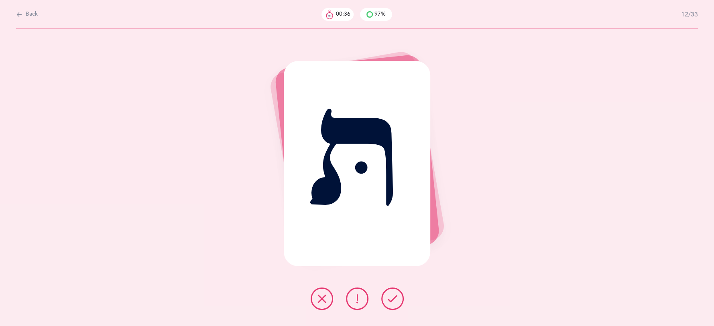
click at [388, 302] on icon at bounding box center [393, 299] width 10 height 10
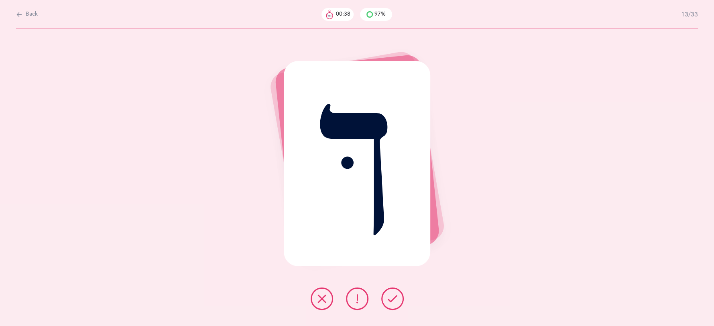
click at [388, 302] on icon at bounding box center [393, 299] width 10 height 10
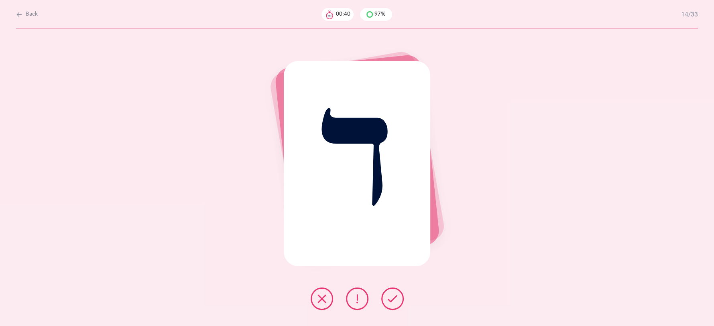
click at [391, 301] on icon at bounding box center [393, 299] width 10 height 10
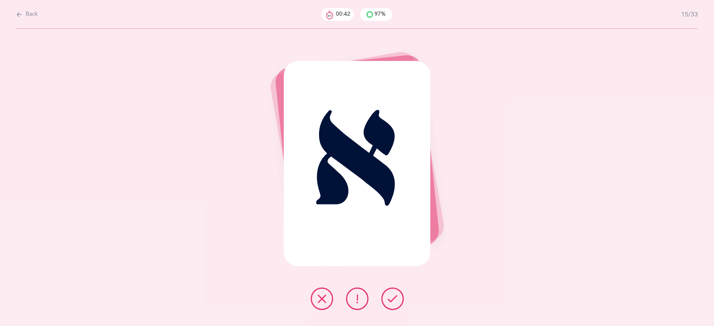
click at [391, 301] on icon at bounding box center [393, 299] width 10 height 10
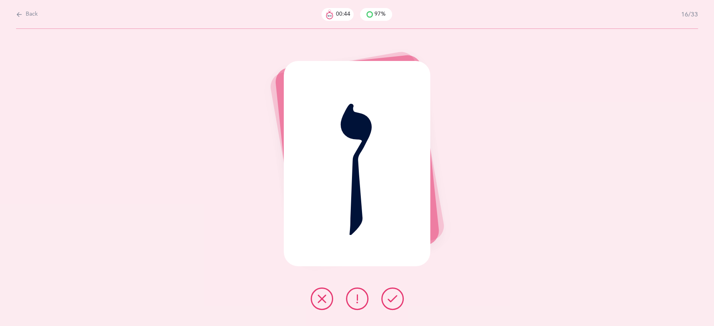
click at [391, 301] on icon at bounding box center [393, 299] width 10 height 10
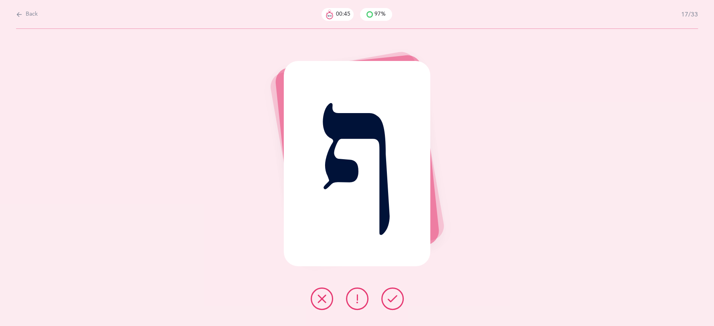
click at [392, 301] on icon at bounding box center [393, 299] width 10 height 10
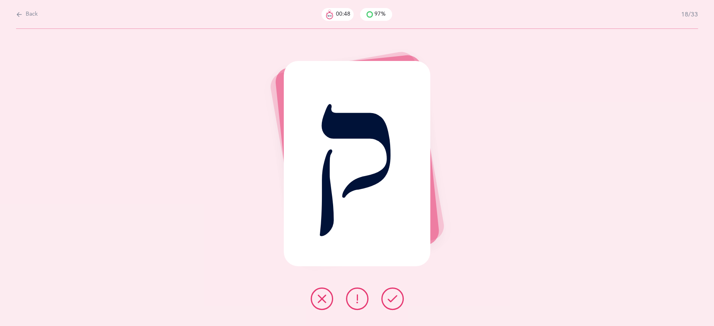
click at [392, 301] on icon at bounding box center [393, 299] width 10 height 10
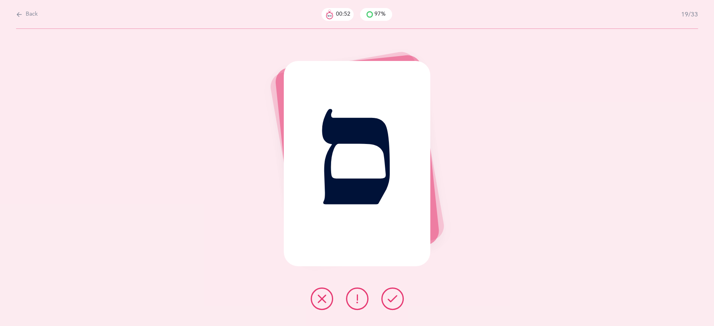
click at [394, 301] on icon at bounding box center [393, 299] width 10 height 10
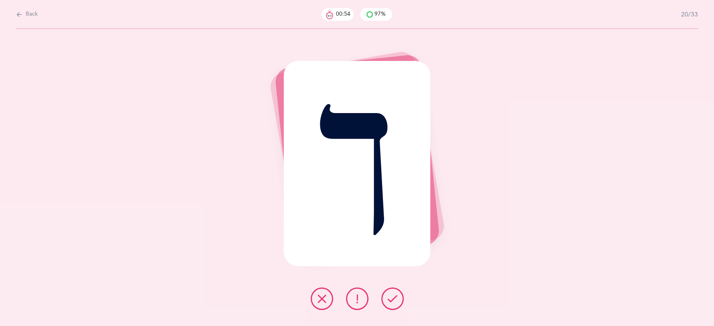
click at [394, 301] on icon at bounding box center [393, 299] width 10 height 10
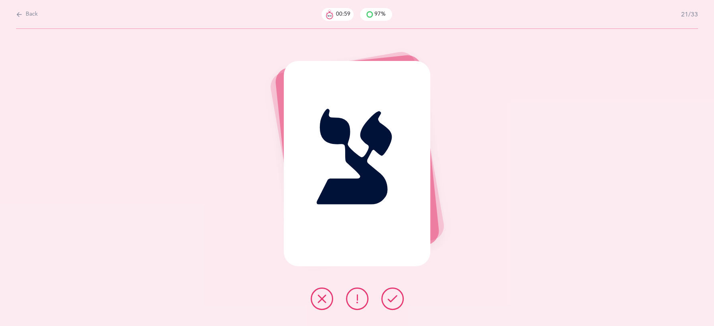
click at [362, 300] on button at bounding box center [357, 299] width 22 height 22
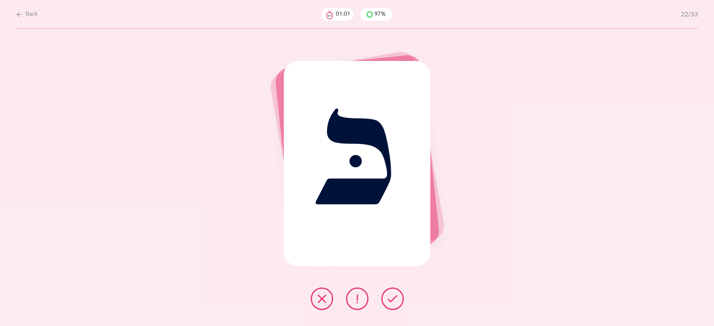
click at [390, 301] on icon at bounding box center [393, 299] width 10 height 10
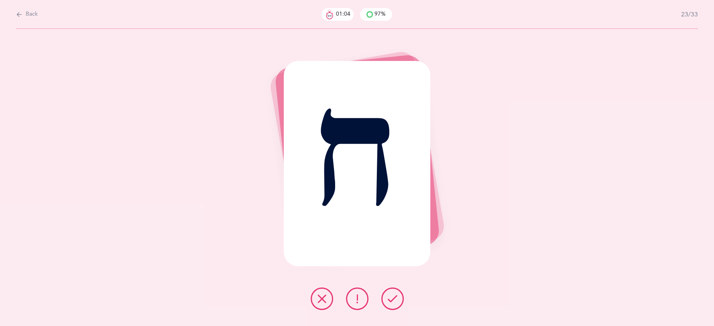
click at [390, 301] on icon at bounding box center [393, 299] width 10 height 10
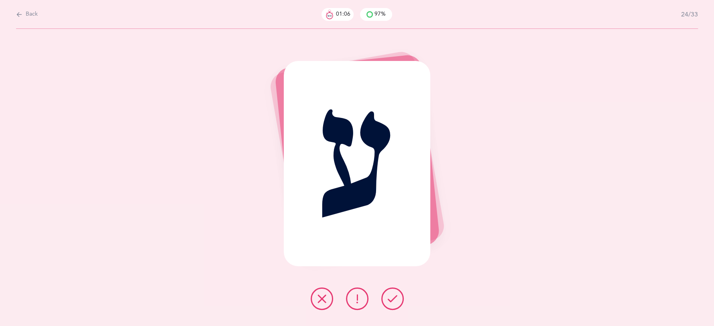
click at [391, 301] on icon at bounding box center [393, 299] width 10 height 10
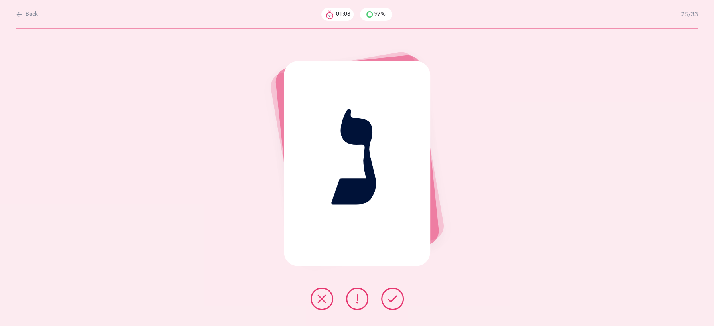
click at [393, 304] on button at bounding box center [392, 299] width 22 height 22
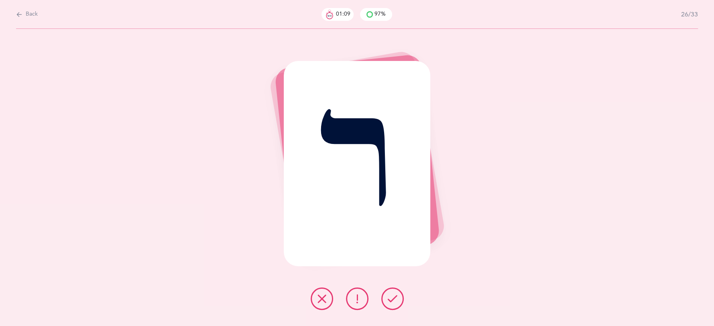
click at [393, 304] on icon at bounding box center [393, 299] width 10 height 10
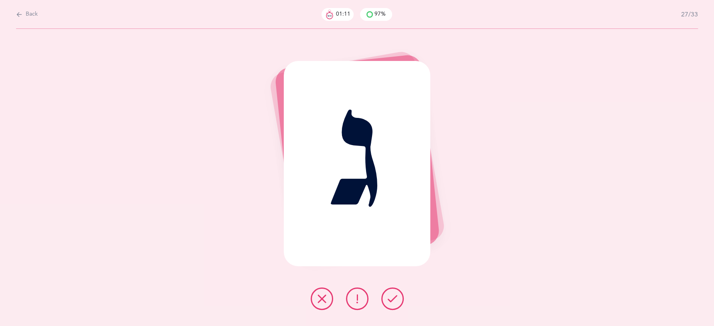
click at [393, 304] on icon at bounding box center [393, 299] width 10 height 10
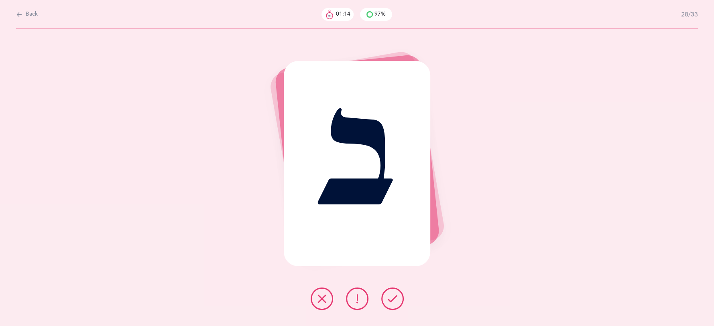
click at [324, 303] on icon at bounding box center [322, 299] width 10 height 10
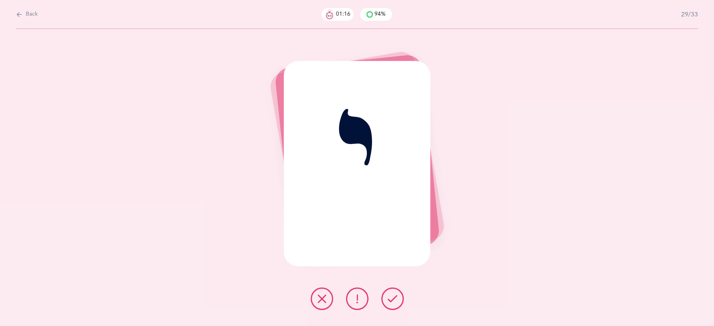
click at [390, 300] on icon at bounding box center [393, 299] width 10 height 10
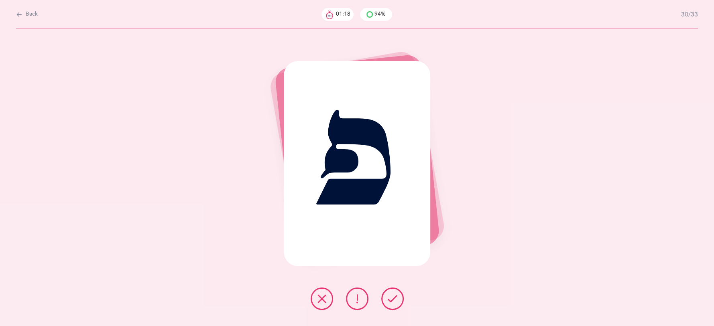
click at [394, 300] on icon at bounding box center [393, 299] width 10 height 10
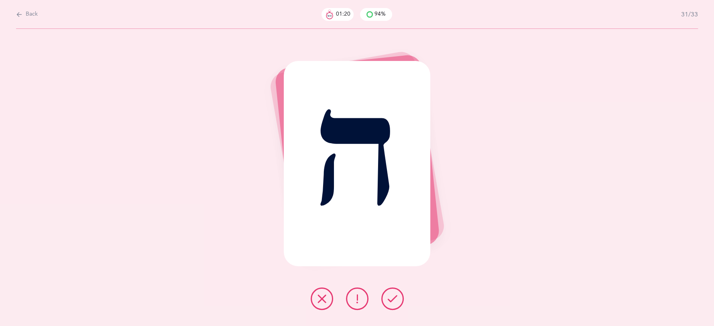
click at [389, 298] on icon at bounding box center [393, 299] width 10 height 10
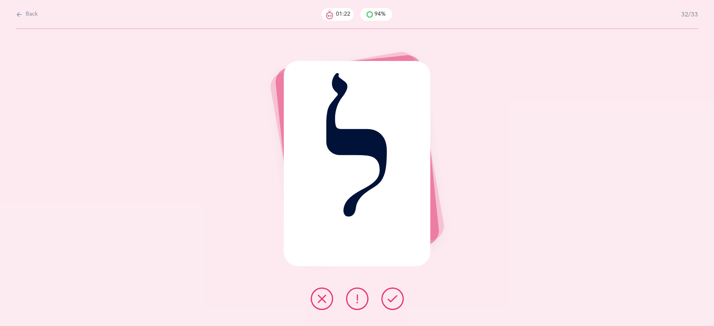
click at [393, 298] on icon at bounding box center [393, 299] width 10 height 10
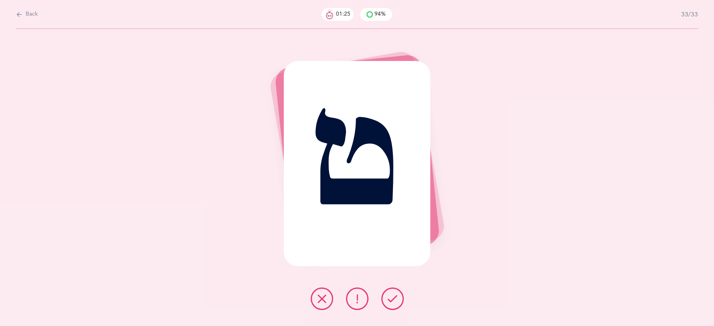
click at [363, 302] on button at bounding box center [357, 299] width 22 height 22
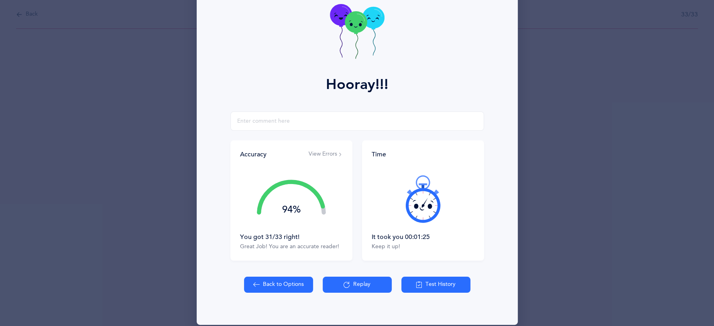
scroll to position [55, 0]
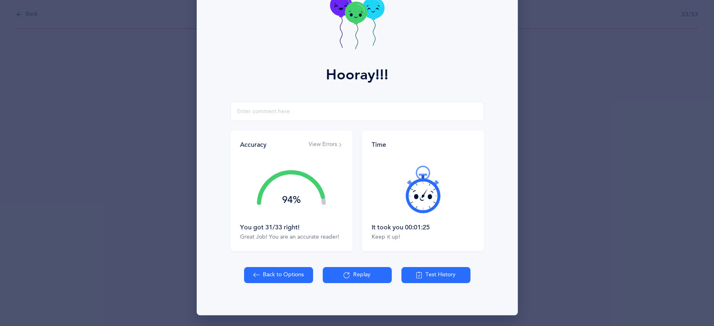
click at [329, 143] on button "View Errors" at bounding box center [326, 145] width 34 height 8
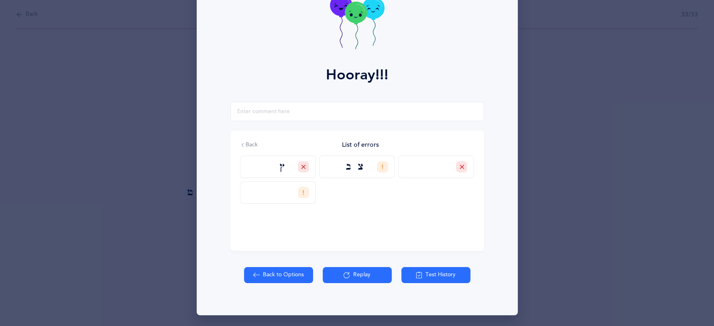
click at [253, 272] on icon at bounding box center [256, 275] width 6 height 9
select select "27"
select select "single"
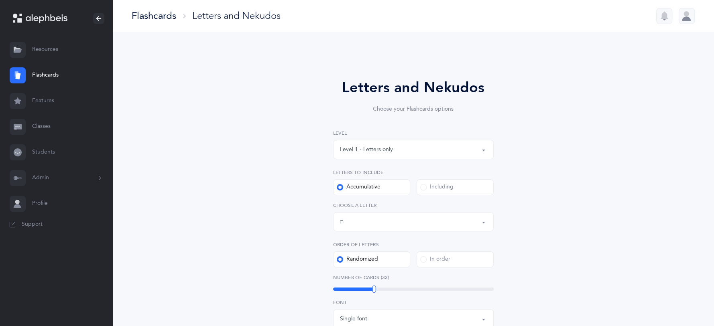
click at [42, 45] on link "Resources" at bounding box center [56, 50] width 112 height 26
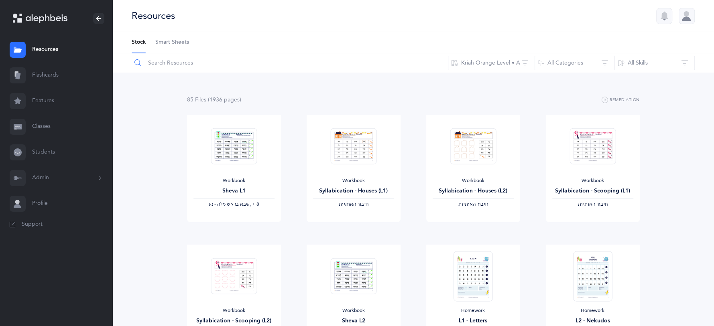
click at [175, 61] on input "text" at bounding box center [289, 62] width 317 height 19
type input "b"
type input "0"
click button "Reset Filter" at bounding box center [426, 62] width 24 height 7
click at [200, 63] on input "text" at bounding box center [289, 62] width 317 height 19
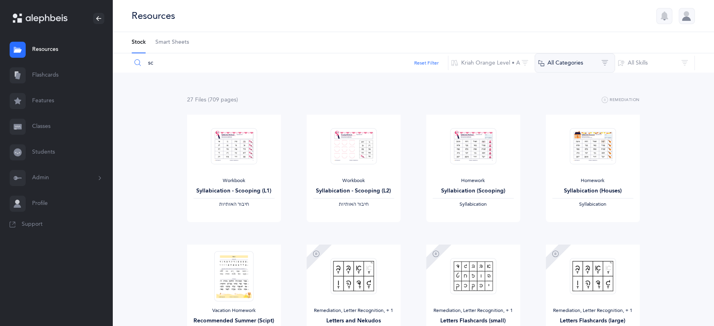
click at [601, 61] on button "All Categories" at bounding box center [575, 62] width 80 height 19
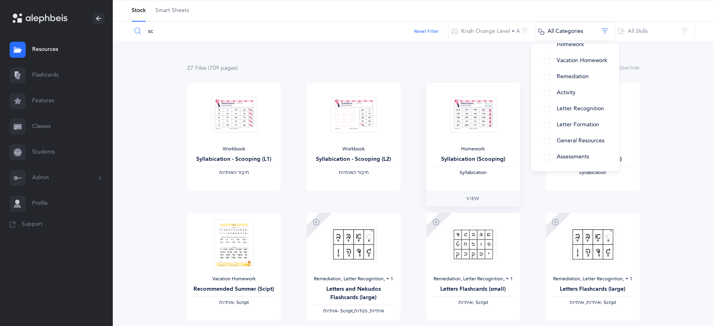
scroll to position [41, 0]
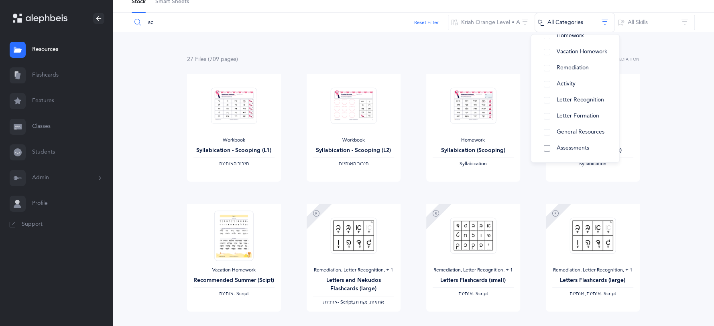
click at [544, 150] on button "Assessments" at bounding box center [575, 149] width 75 height 16
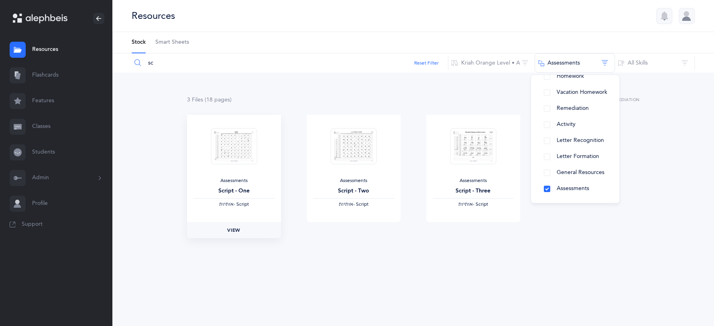
click at [245, 229] on link "View" at bounding box center [234, 230] width 94 height 16
click at [181, 65] on input "sc" at bounding box center [289, 62] width 317 height 19
type input "s"
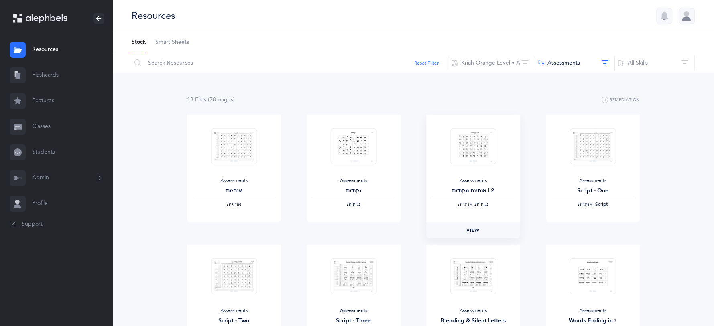
click at [465, 230] on link "View" at bounding box center [473, 230] width 94 height 16
